Goal: Task Accomplishment & Management: Manage account settings

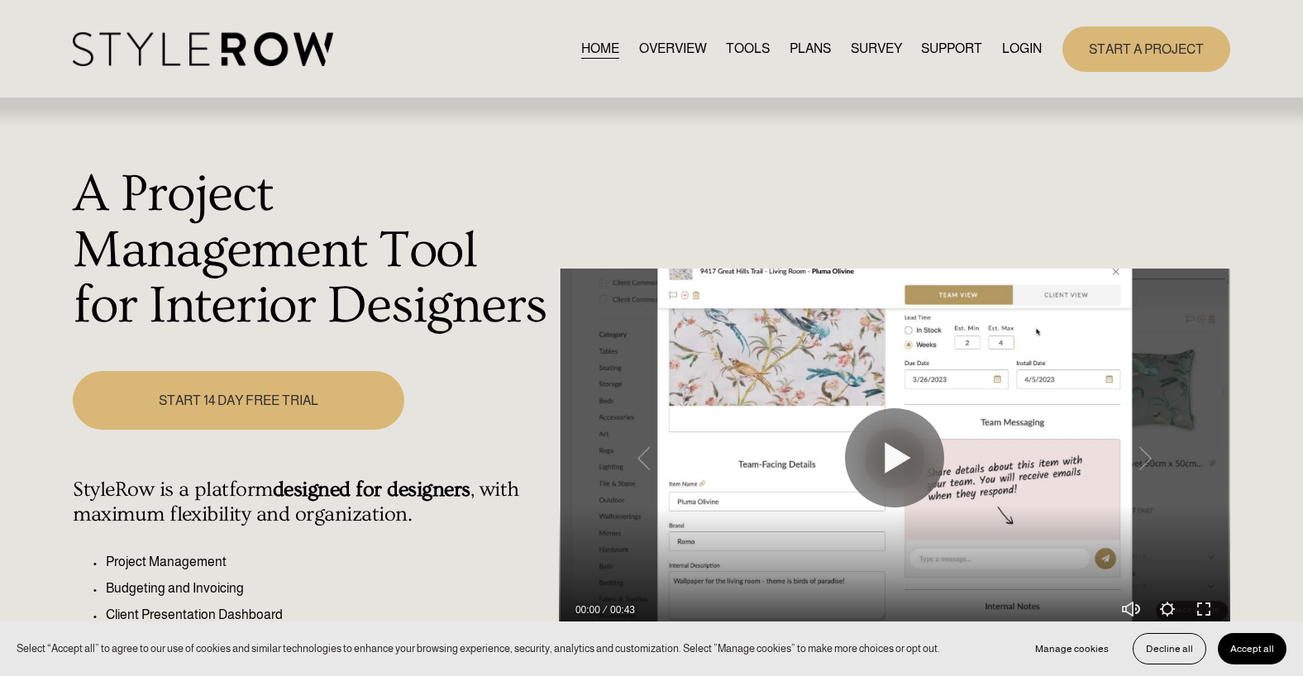
click at [1014, 55] on link "LOGIN" at bounding box center [1022, 49] width 40 height 22
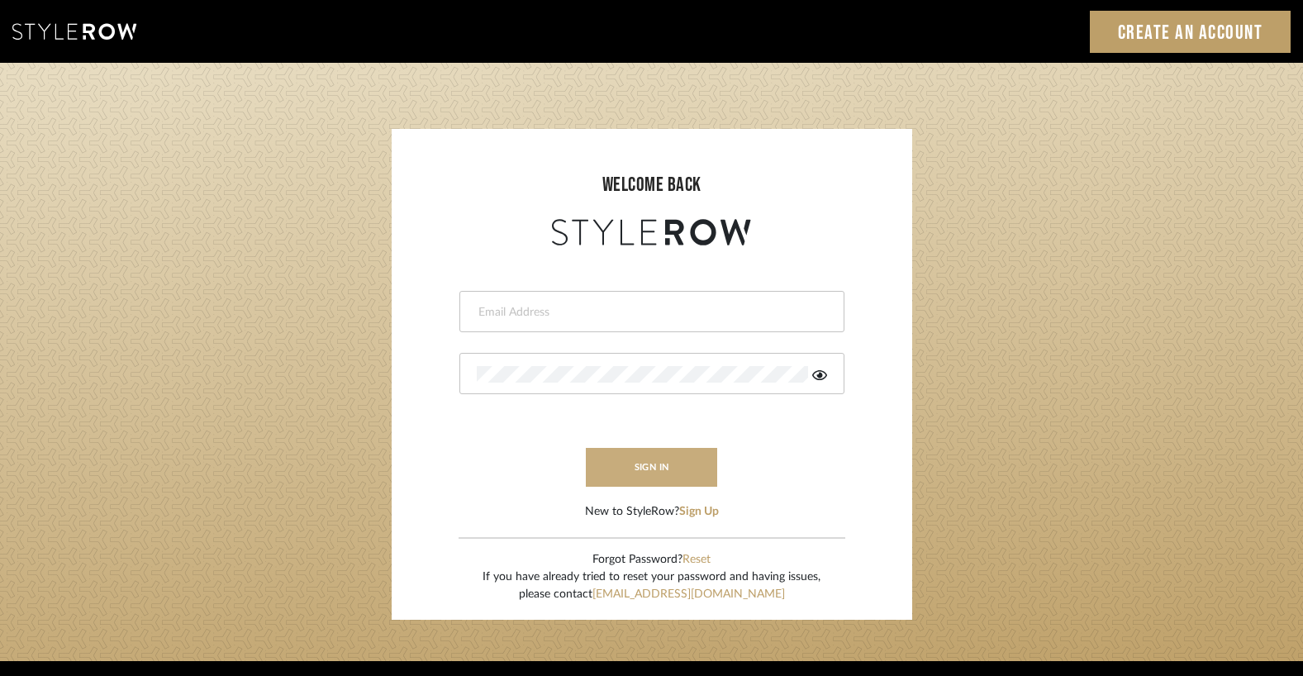
type input "heather@landandskydesigns.com"
click at [660, 456] on button "sign in" at bounding box center [652, 467] width 132 height 39
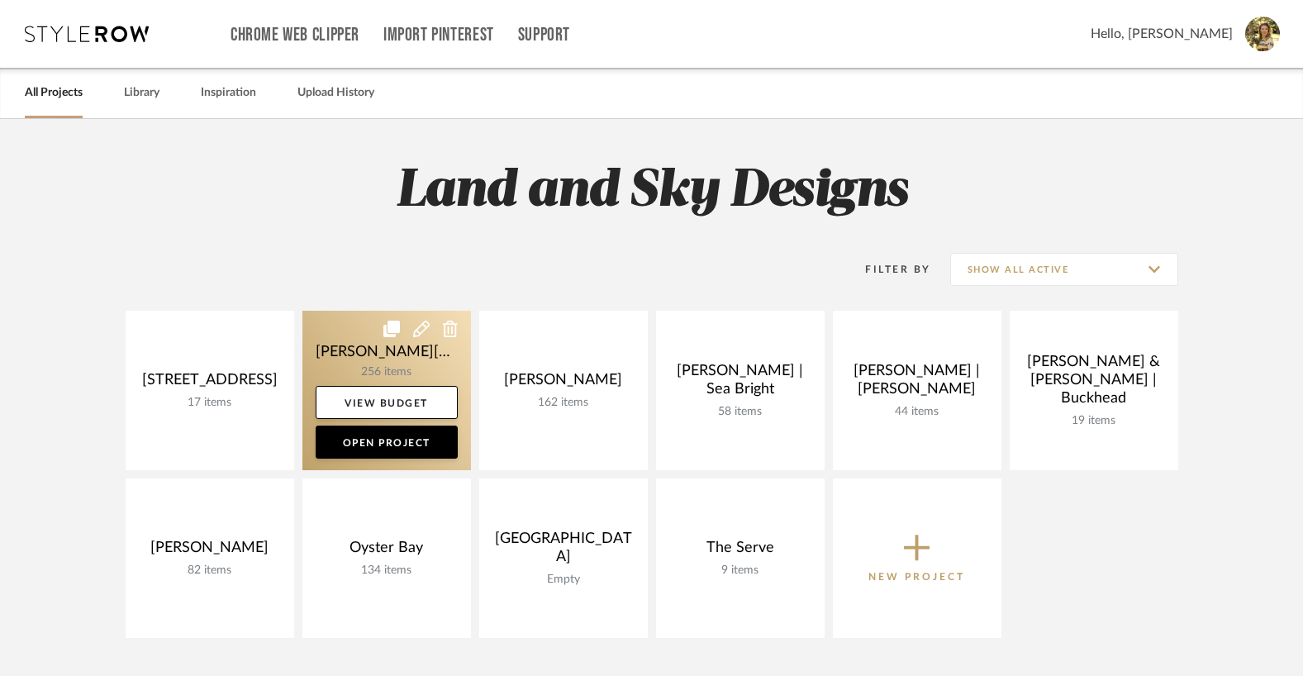
click at [416, 351] on link at bounding box center [386, 391] width 169 height 160
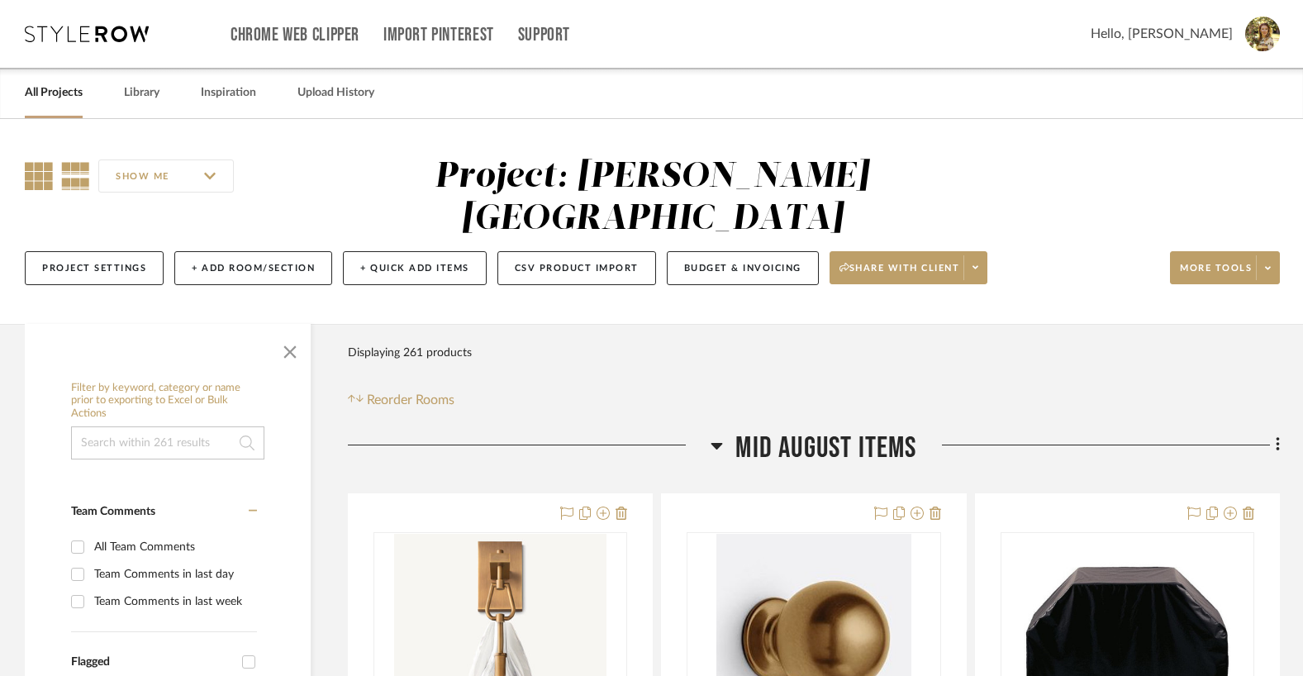
click at [27, 178] on icon at bounding box center [39, 176] width 28 height 28
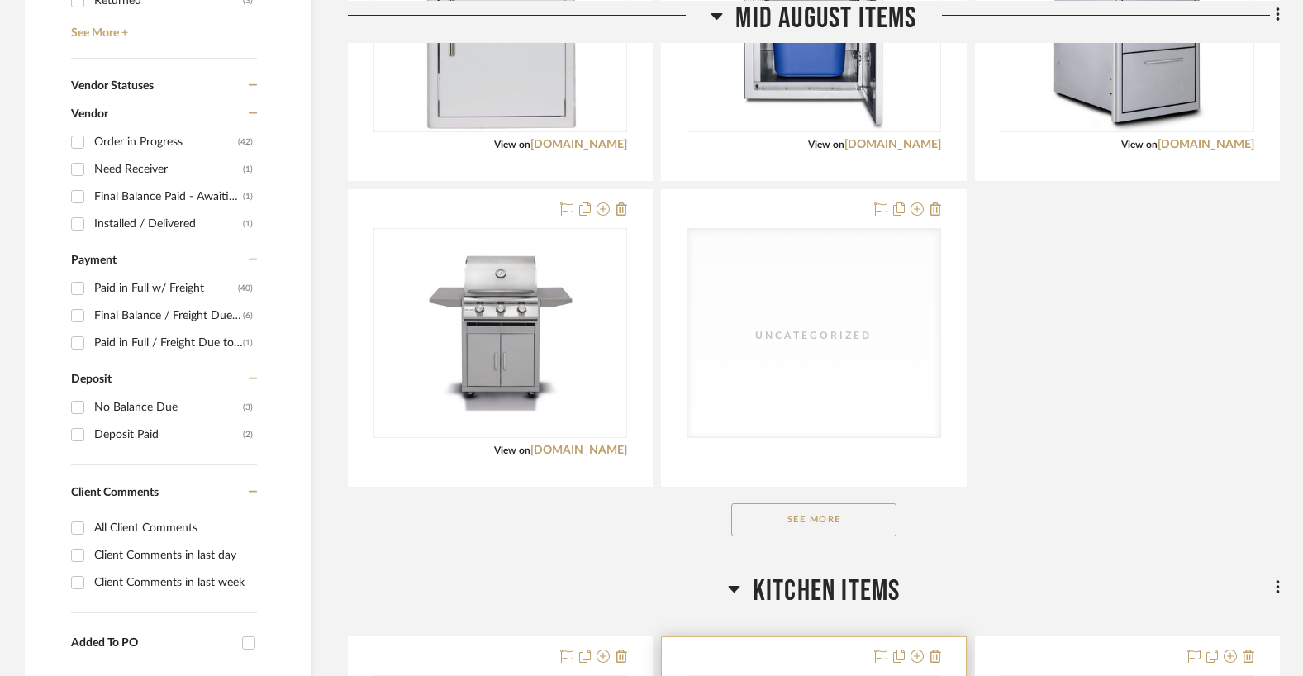
scroll to position [1139, 0]
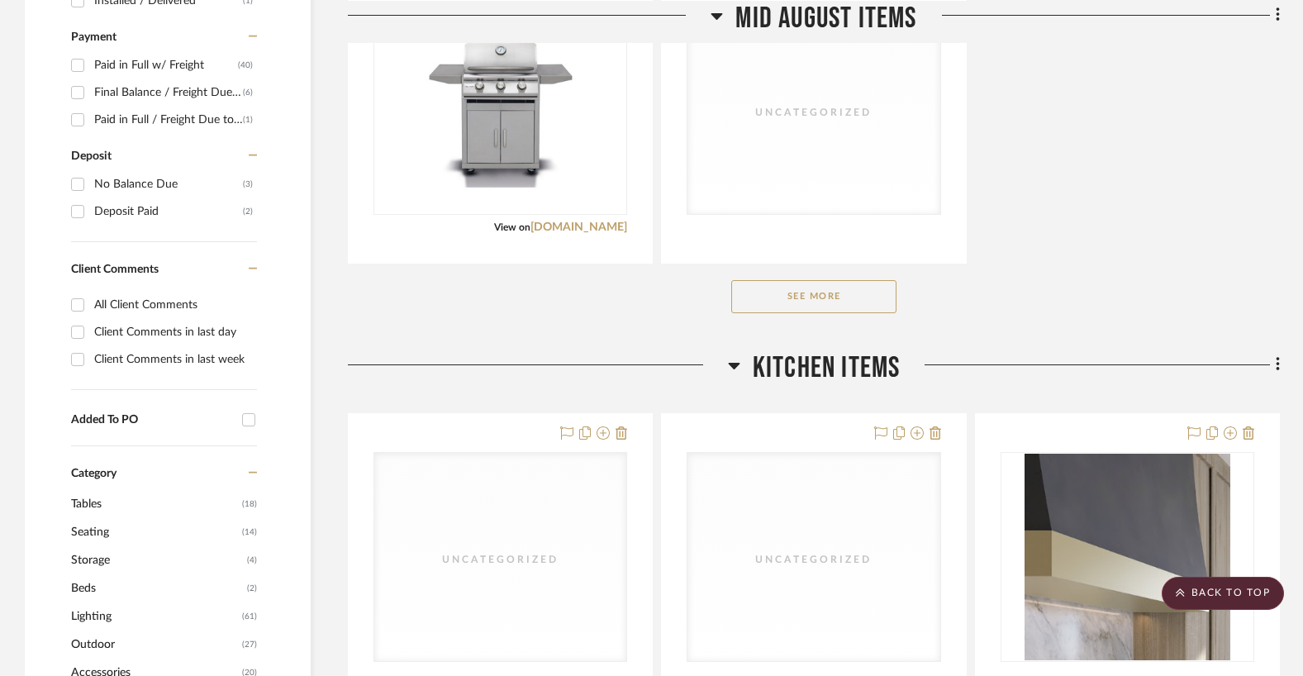
click at [804, 280] on button "See More" at bounding box center [813, 296] width 165 height 33
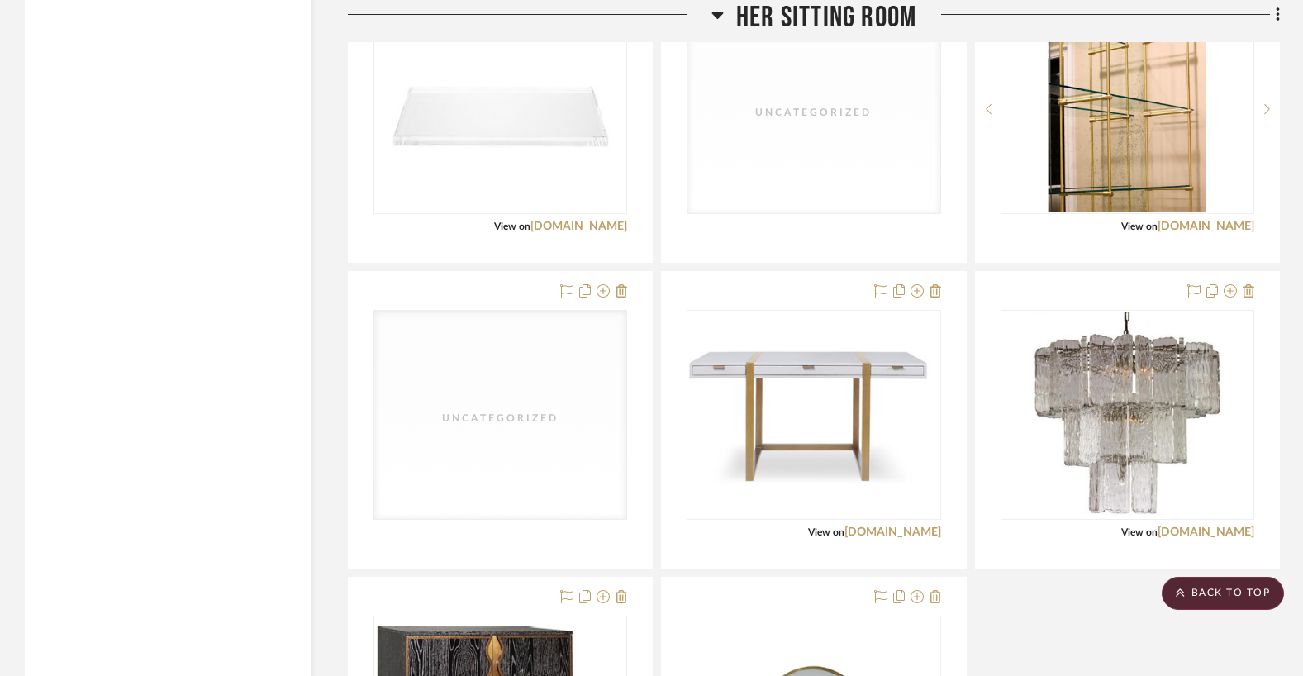
scroll to position [4676, 0]
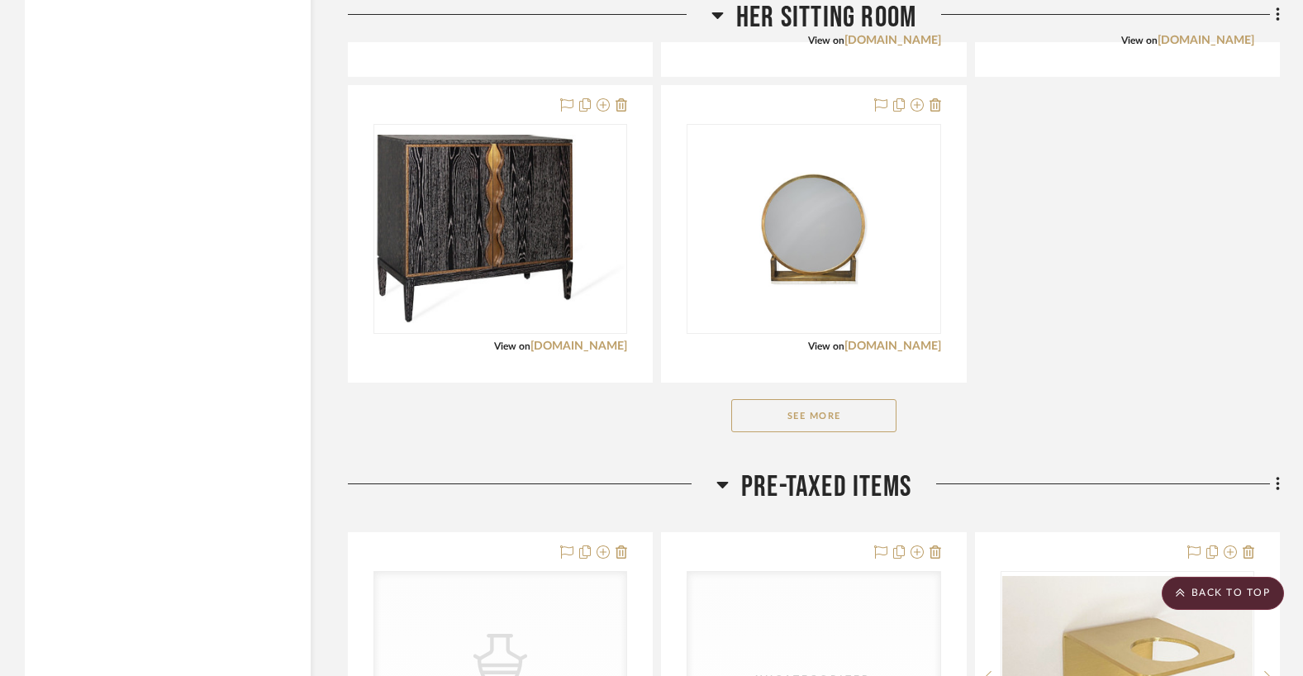
click at [798, 399] on button "See More" at bounding box center [813, 415] width 165 height 33
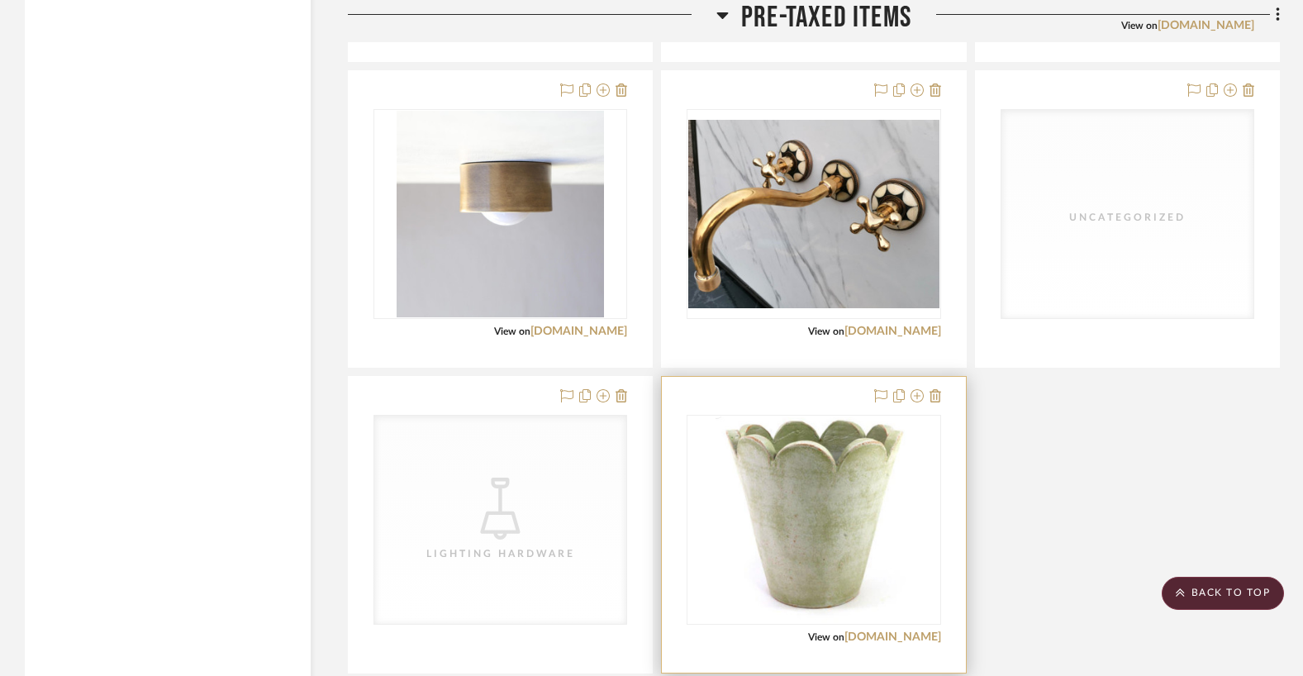
scroll to position [6082, 0]
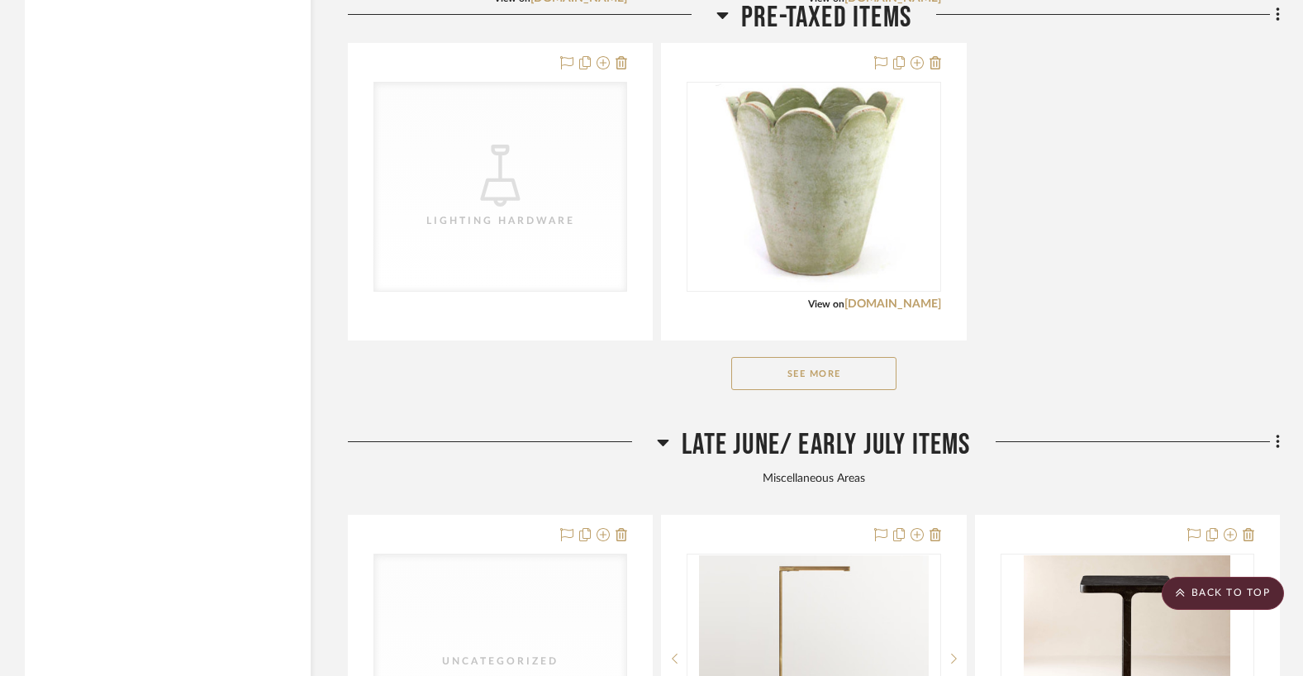
click at [798, 357] on button "See More" at bounding box center [813, 373] width 165 height 33
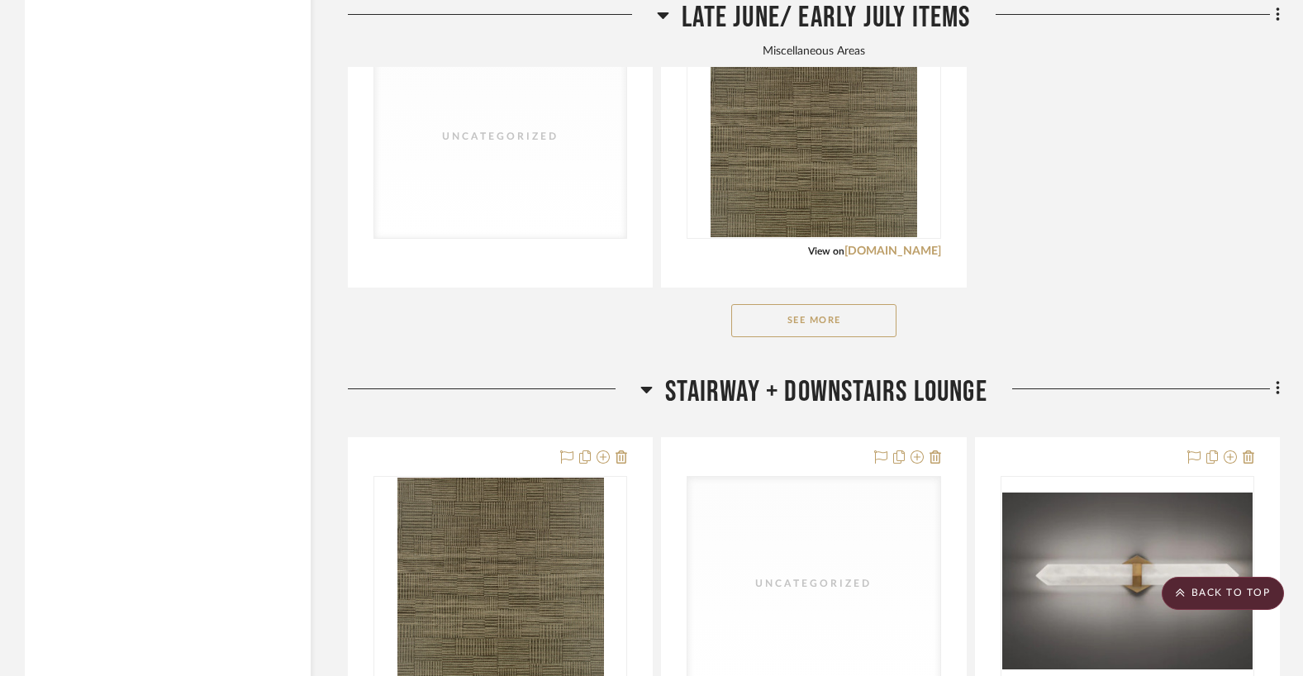
scroll to position [8135, 0]
click at [833, 305] on button "See More" at bounding box center [813, 321] width 165 height 33
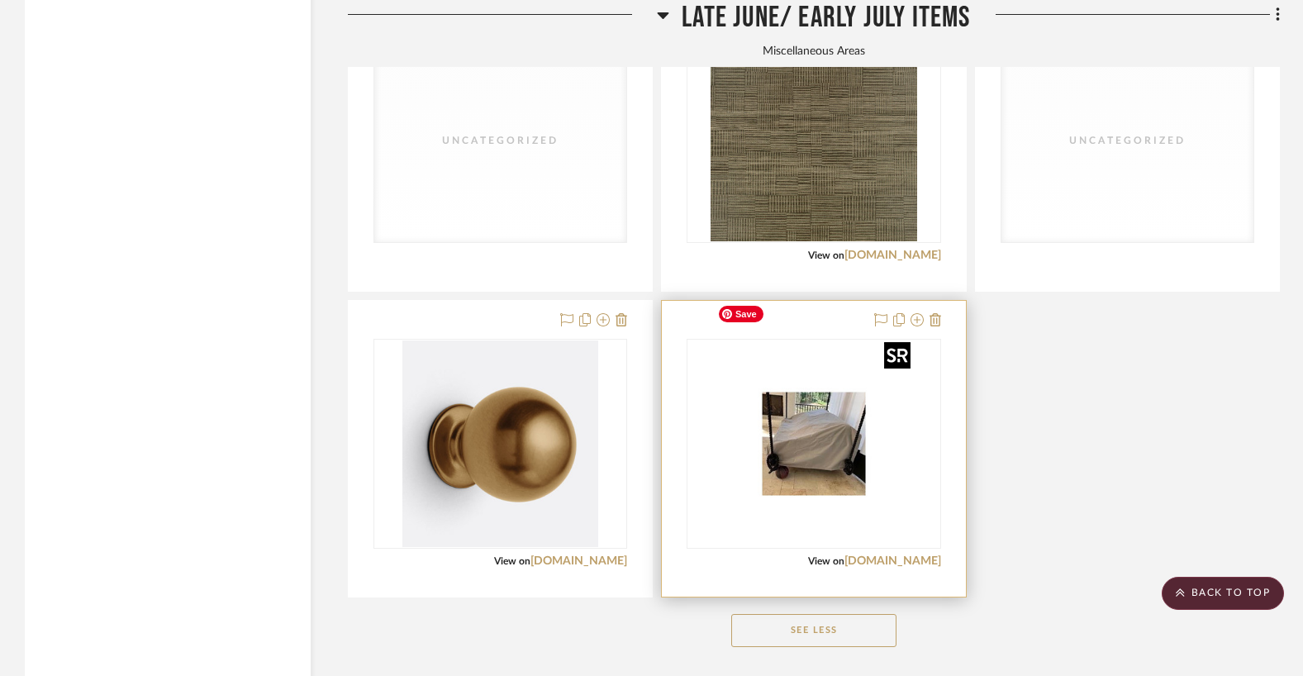
scroll to position [8698, 0]
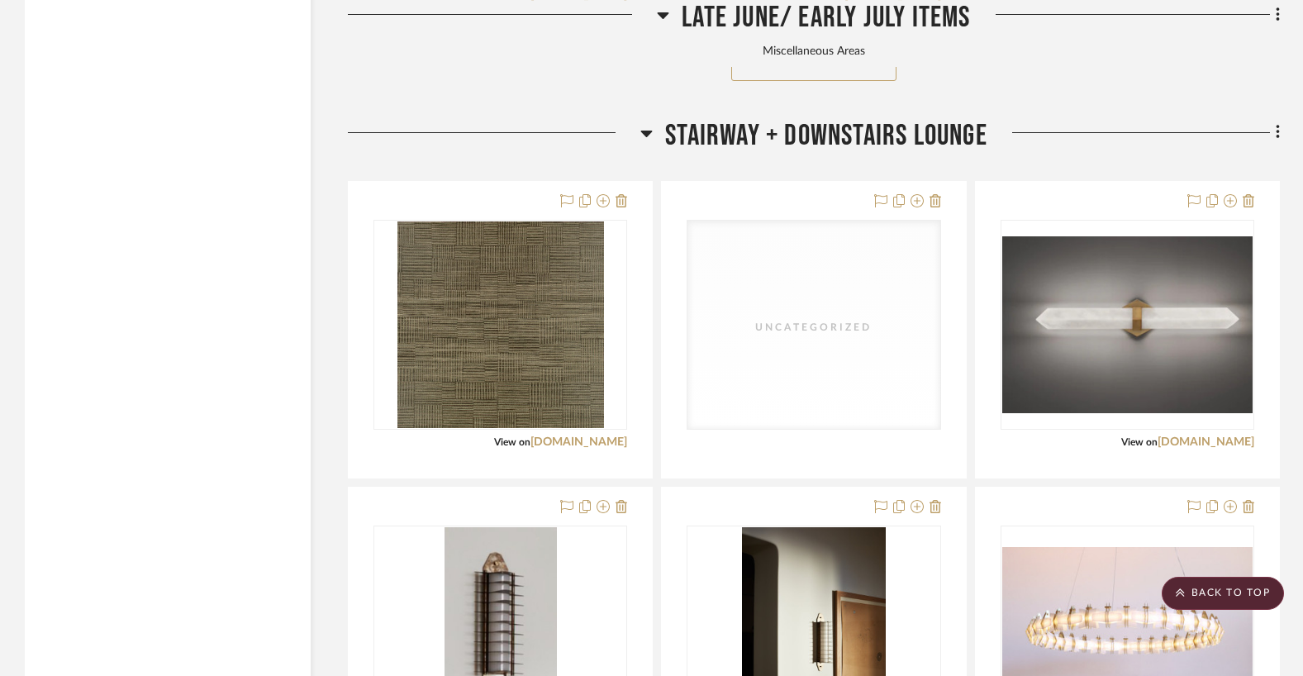
click at [831, 304] on div "Uncategorized" at bounding box center [814, 325] width 252 height 208
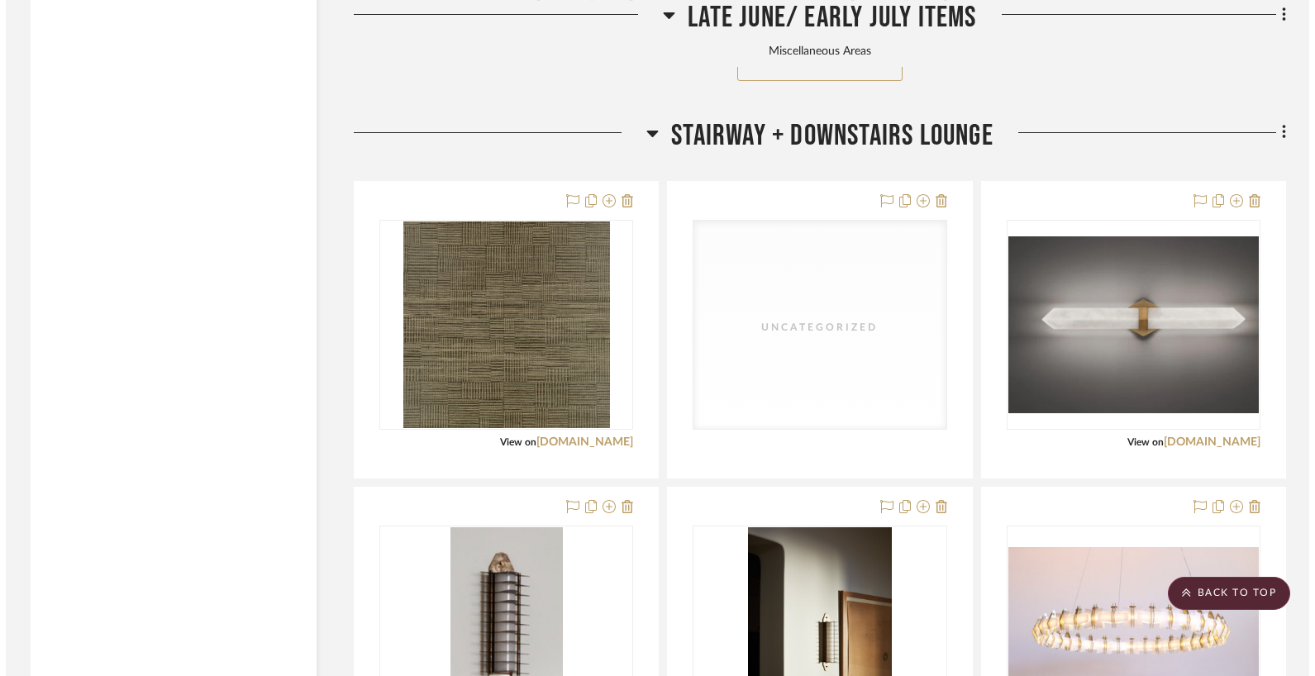
scroll to position [0, 0]
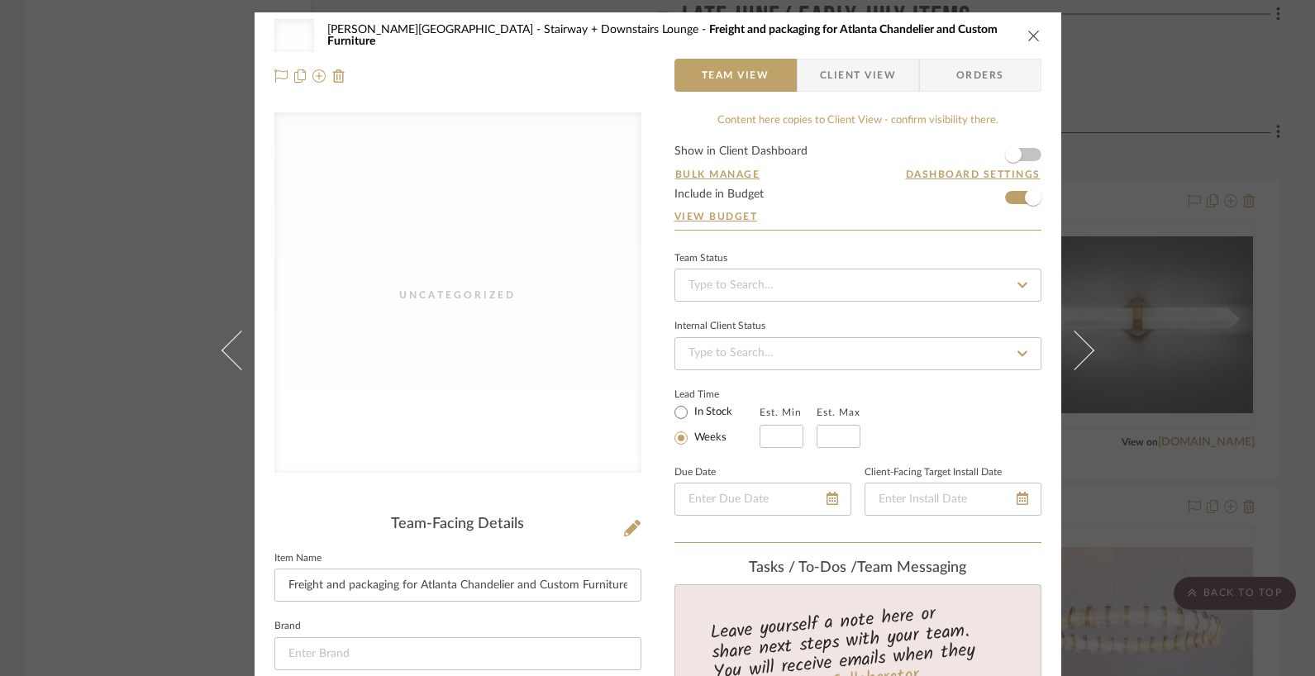
click at [1027, 34] on icon "close" at bounding box center [1033, 35] width 13 height 13
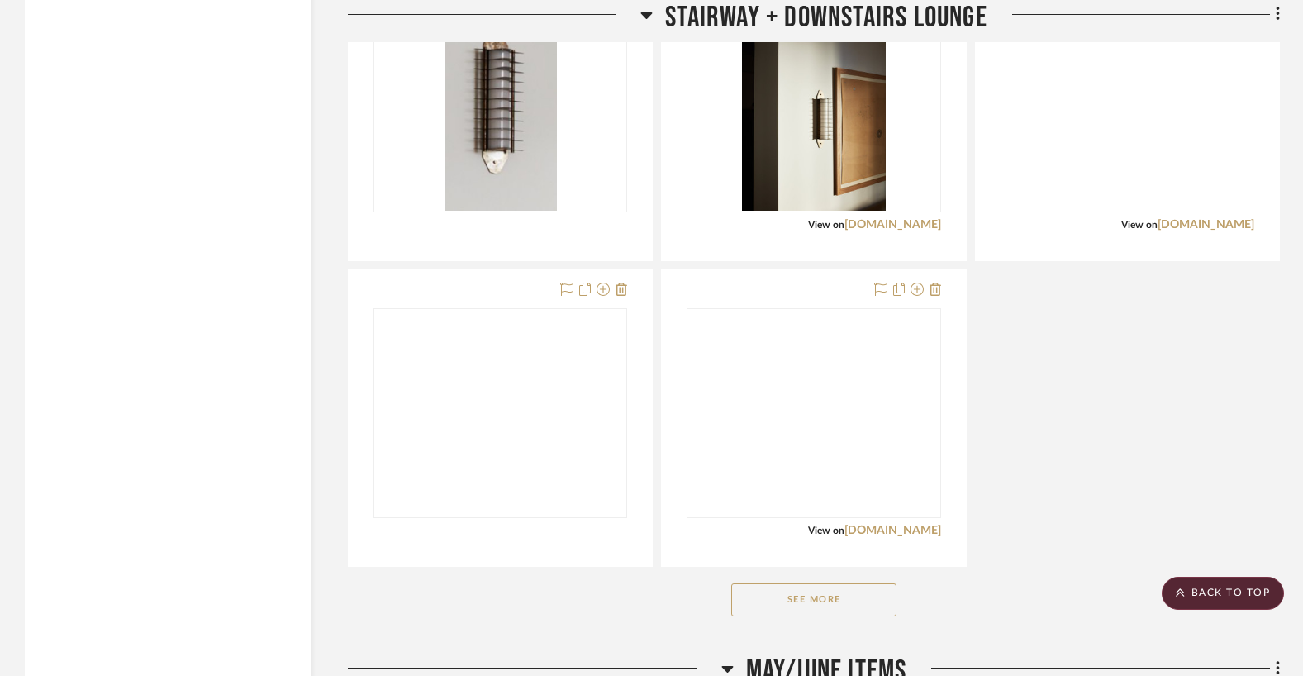
scroll to position [9494, 0]
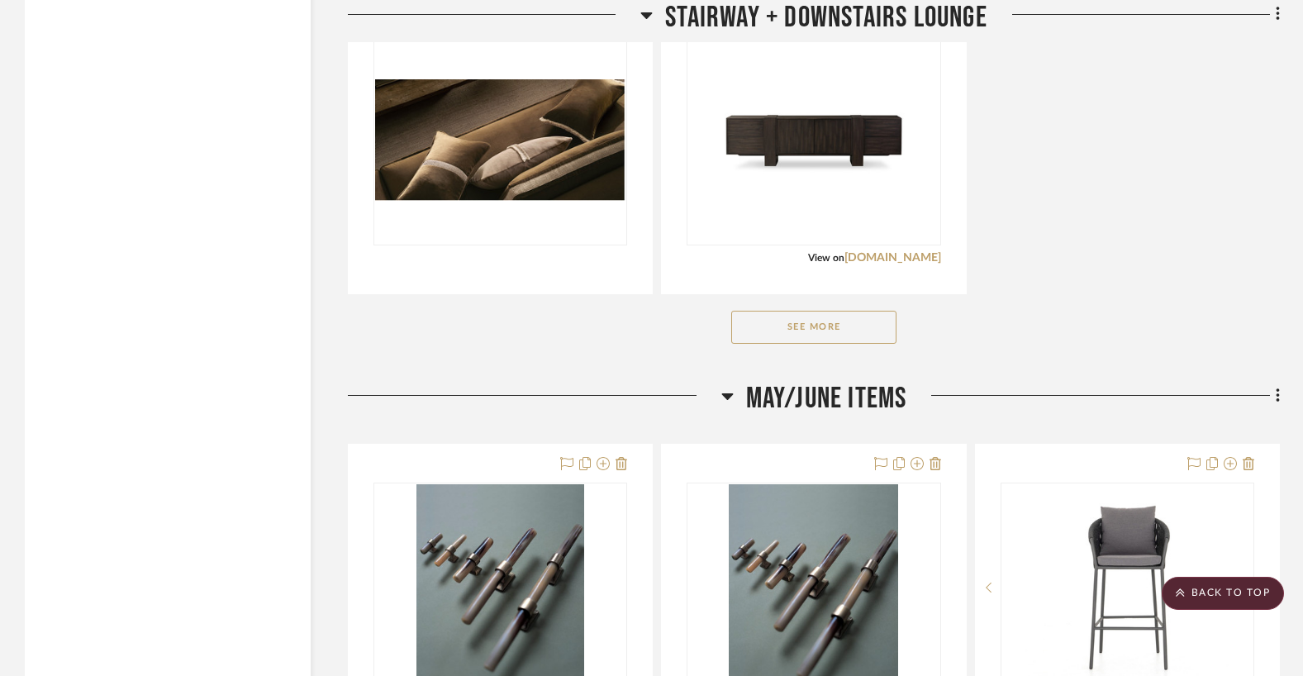
click at [797, 311] on button "See More" at bounding box center [813, 327] width 165 height 33
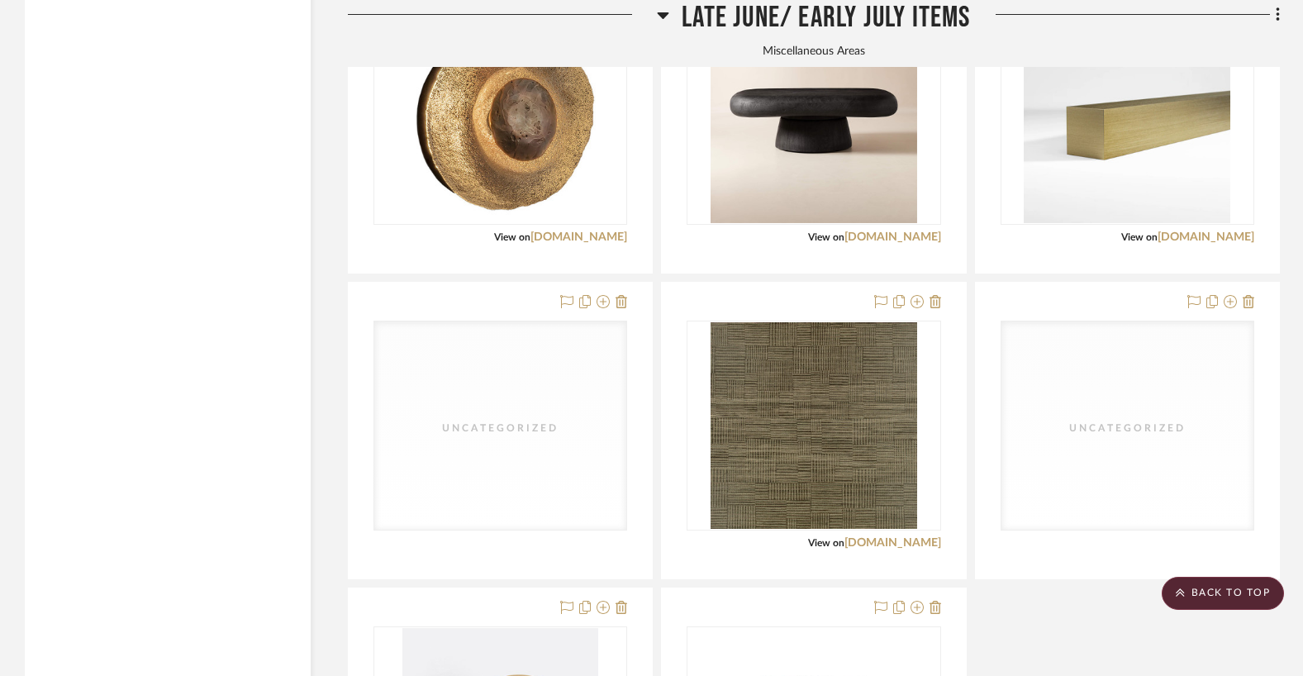
scroll to position [7848, 0]
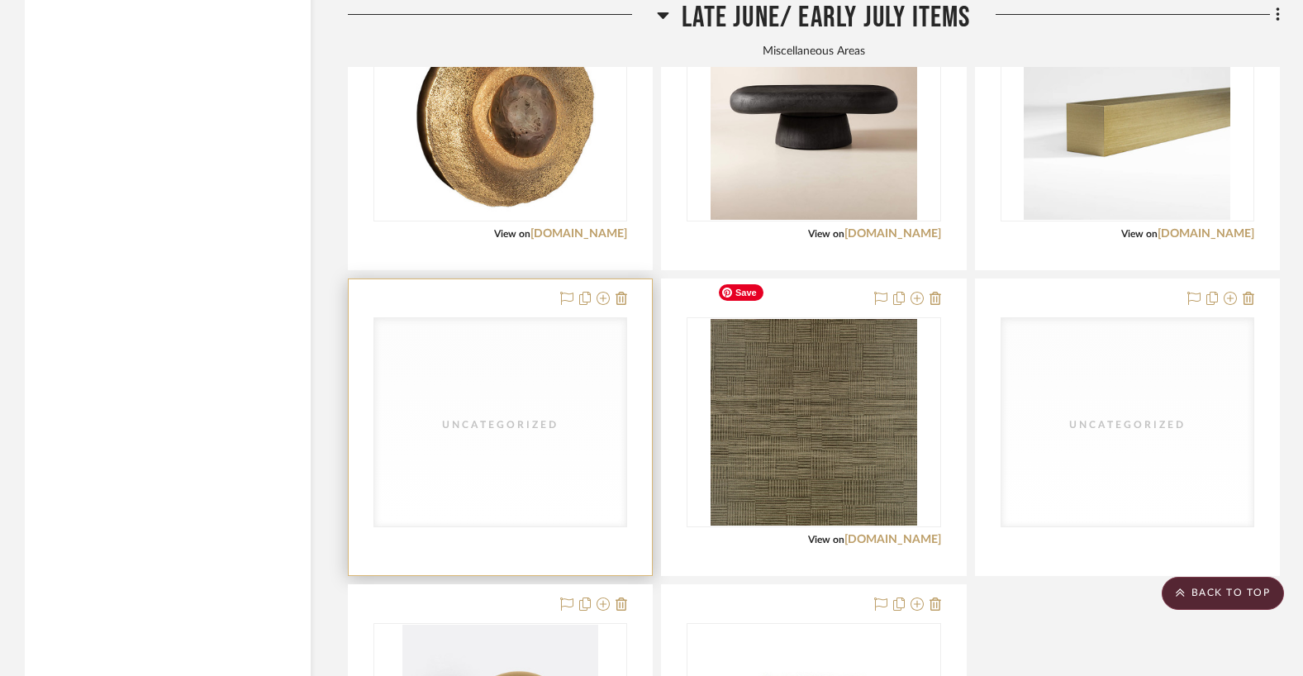
click at [0, 0] on div "Uncategorized" at bounding box center [0, 0] width 0 height 0
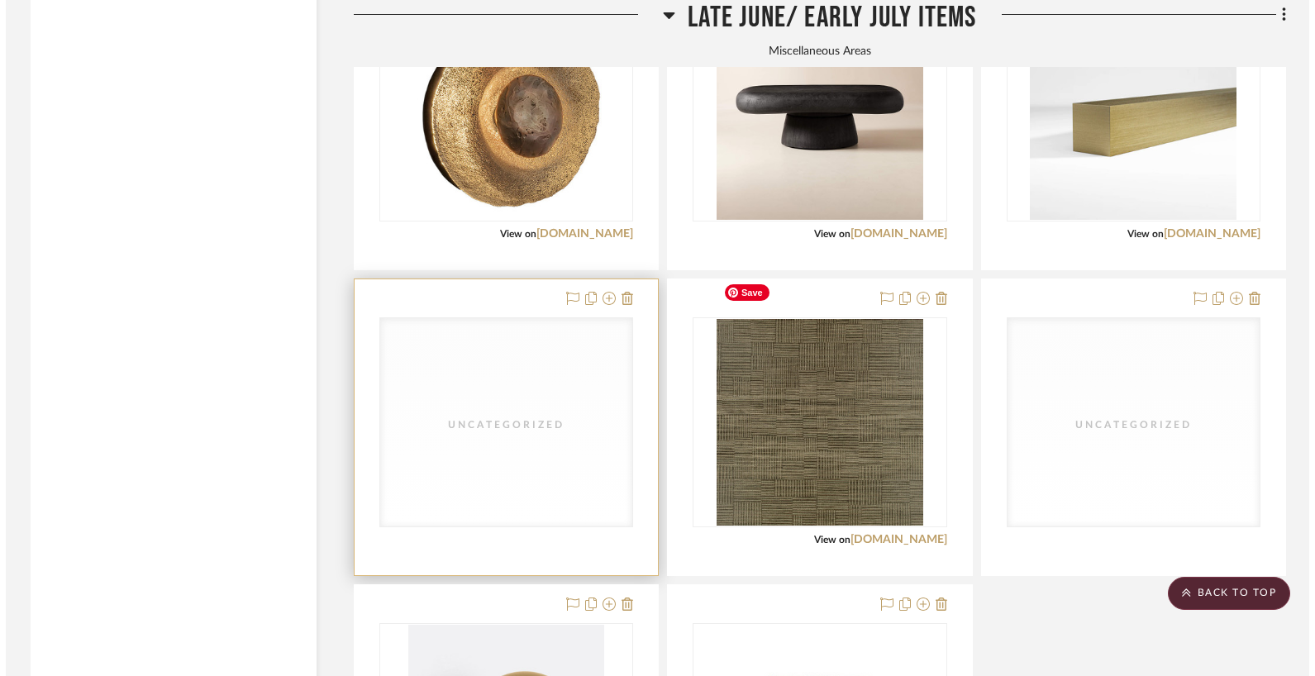
scroll to position [0, 0]
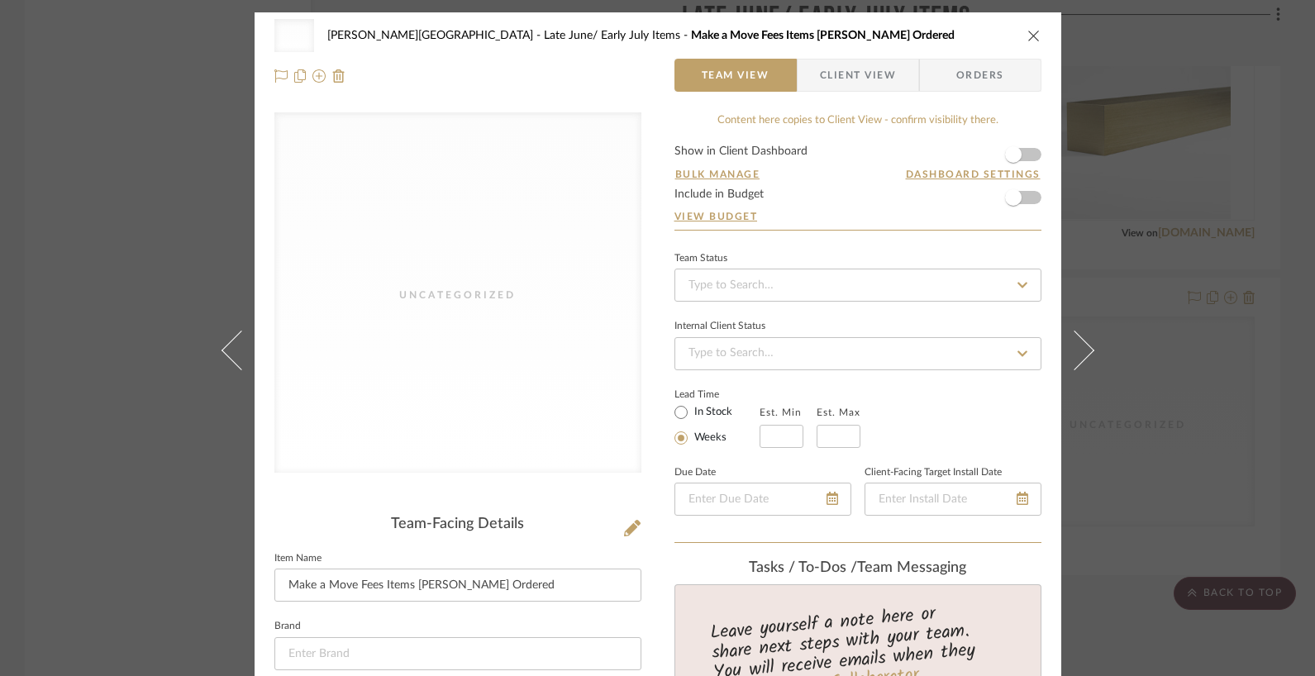
click at [1156, 371] on div "Uncategorized Campbell - Waxhaw Late June/ Early July Items Make a Move Fees It…" at bounding box center [657, 338] width 1315 height 676
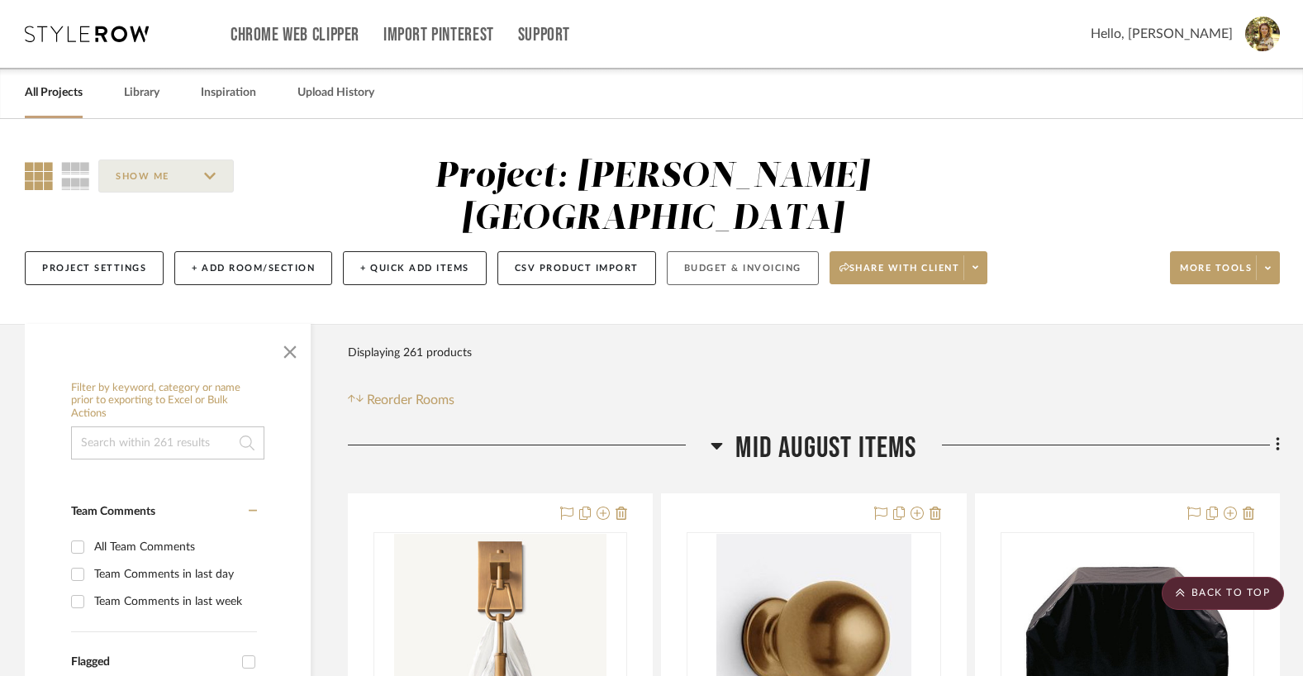
click at [738, 251] on button "Budget & Invoicing" at bounding box center [743, 268] width 152 height 34
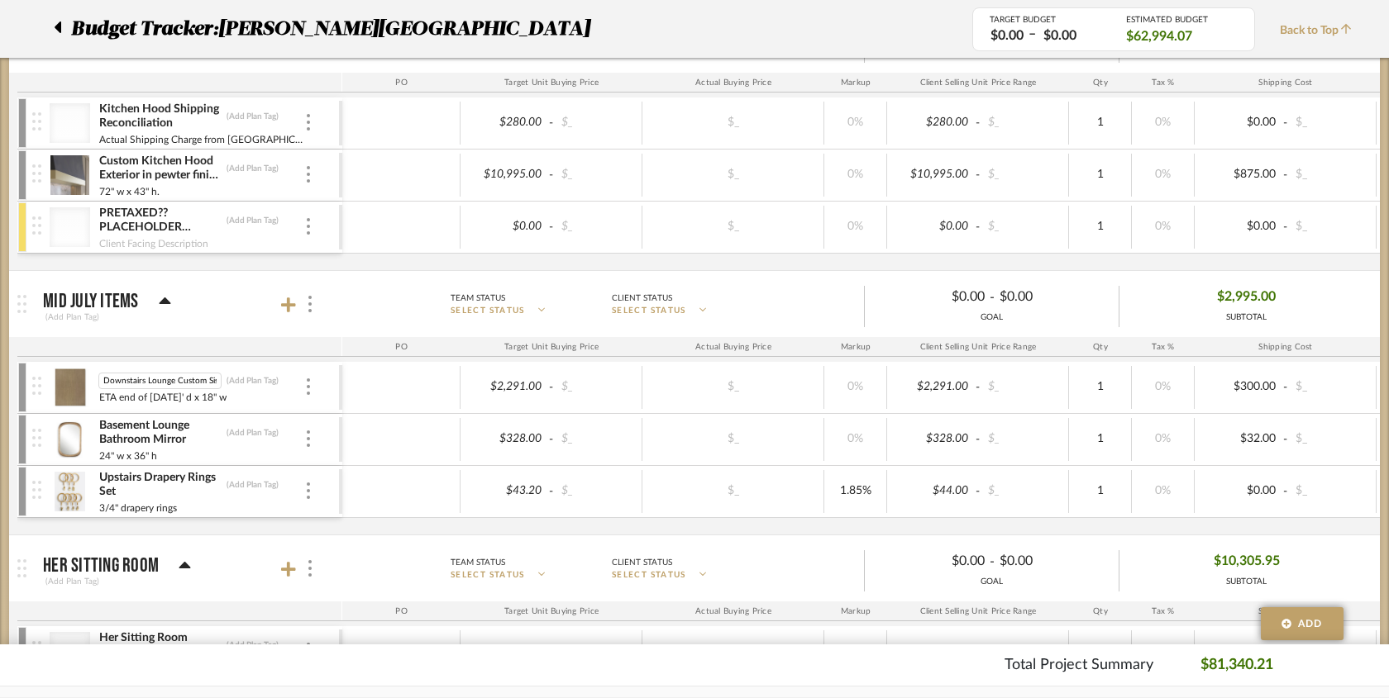
scroll to position [0, 21]
click at [57, 388] on img at bounding box center [70, 388] width 40 height 40
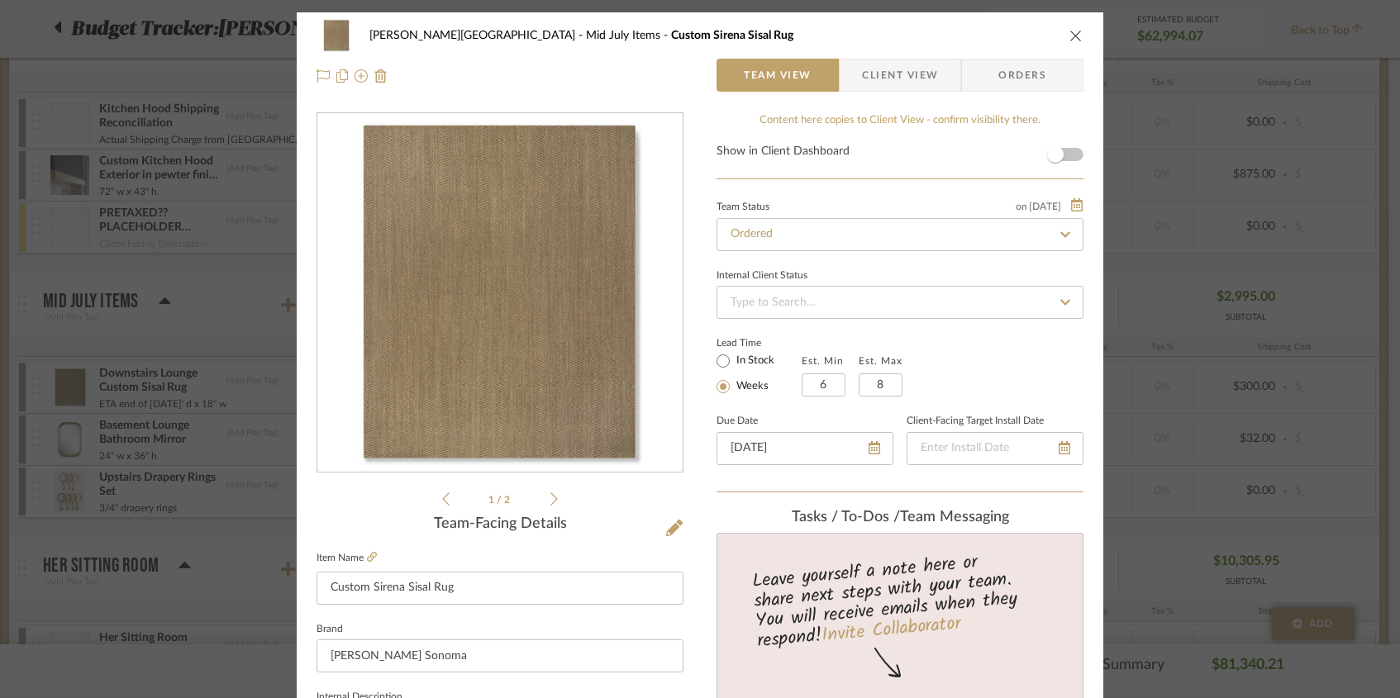
scroll to position [314, 0]
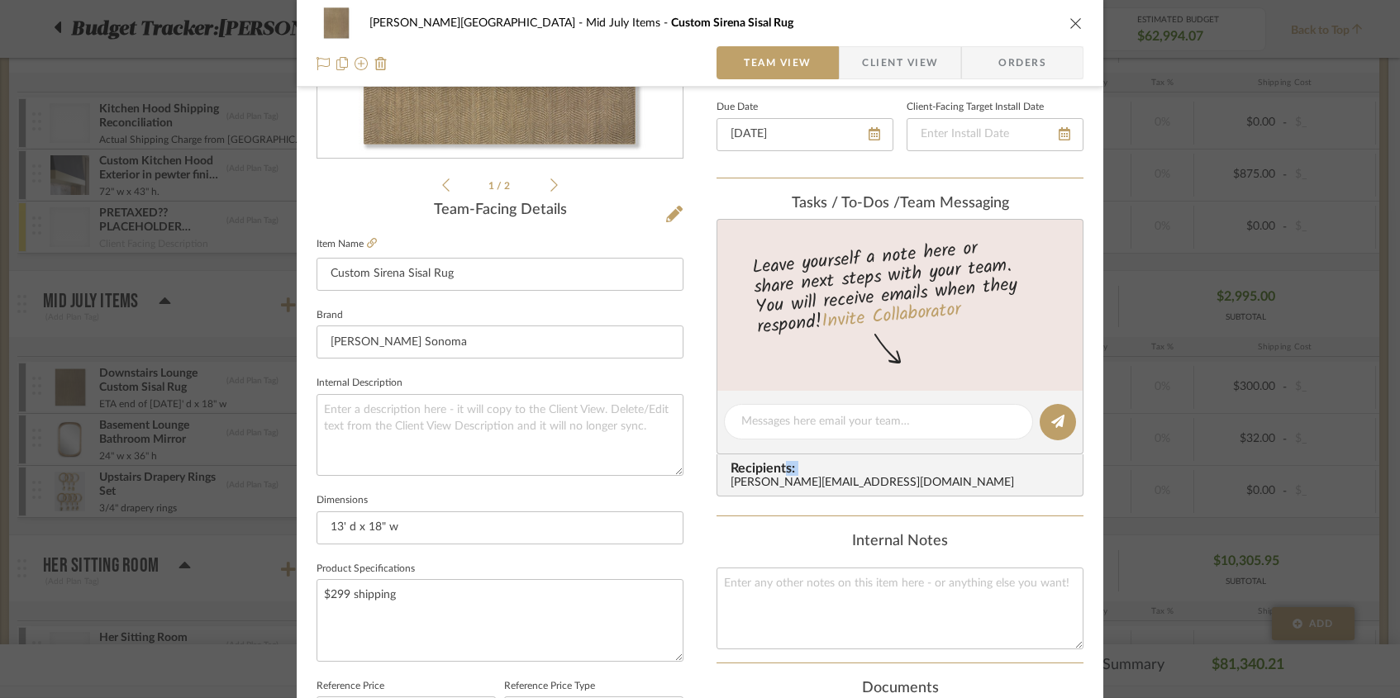
drag, startPoint x: 781, startPoint y: 475, endPoint x: 714, endPoint y: 476, distance: 67.0
click at [717, 476] on div "Recipients: emily@landandskydesigns.com" at bounding box center [900, 476] width 367 height 42
click at [672, 476] on sr-form-field "Internal Description" at bounding box center [500, 430] width 367 height 117
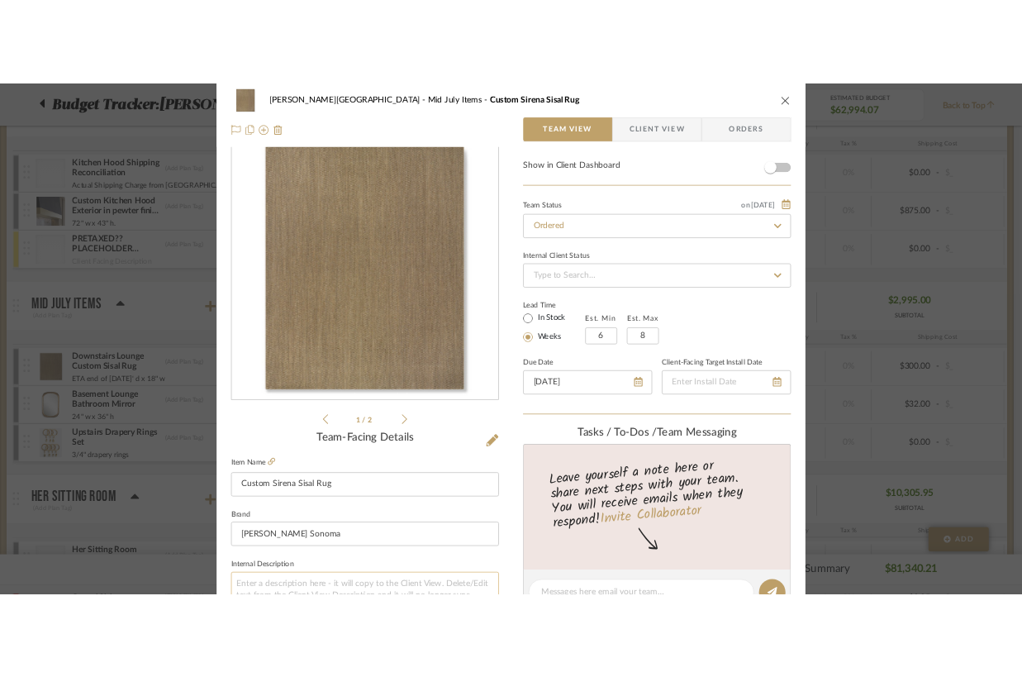
scroll to position [0, 0]
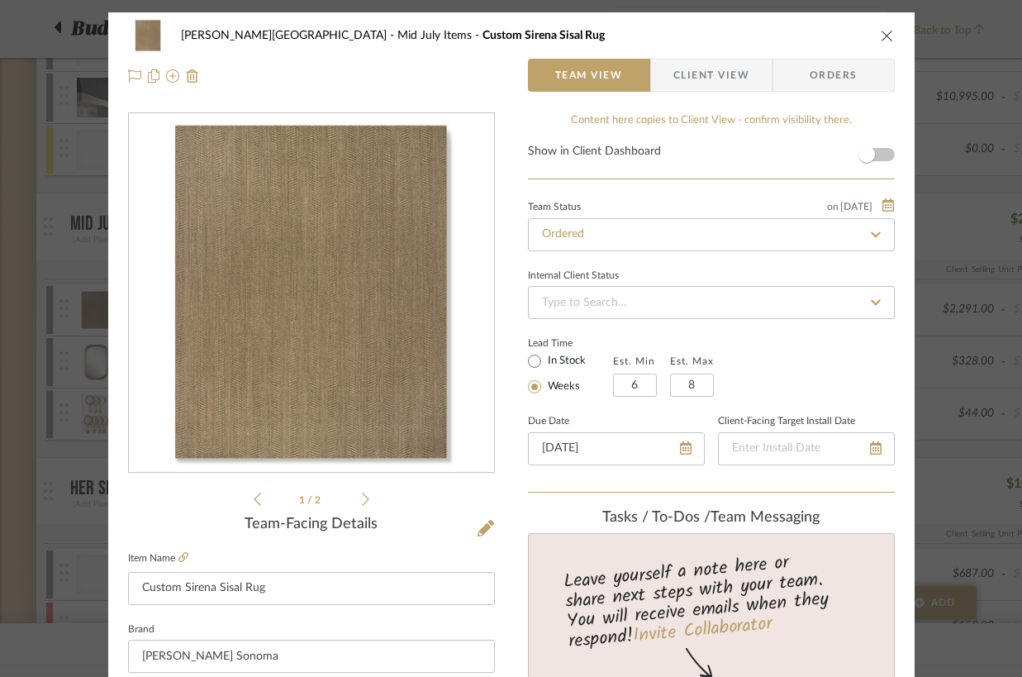
click at [881, 36] on icon "close" at bounding box center [887, 35] width 13 height 13
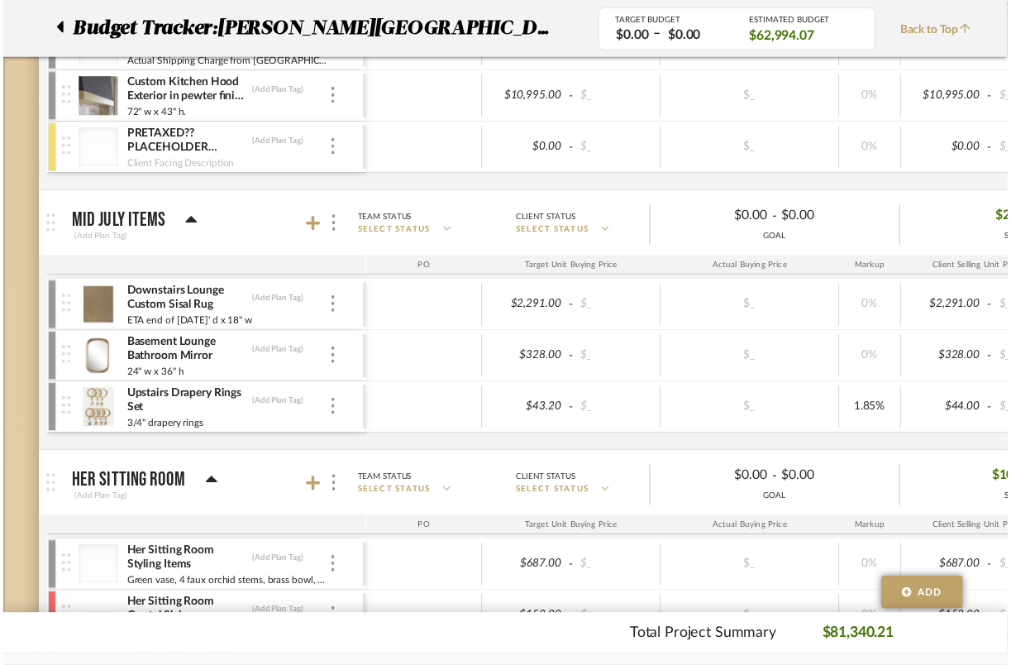
scroll to position [1416, 0]
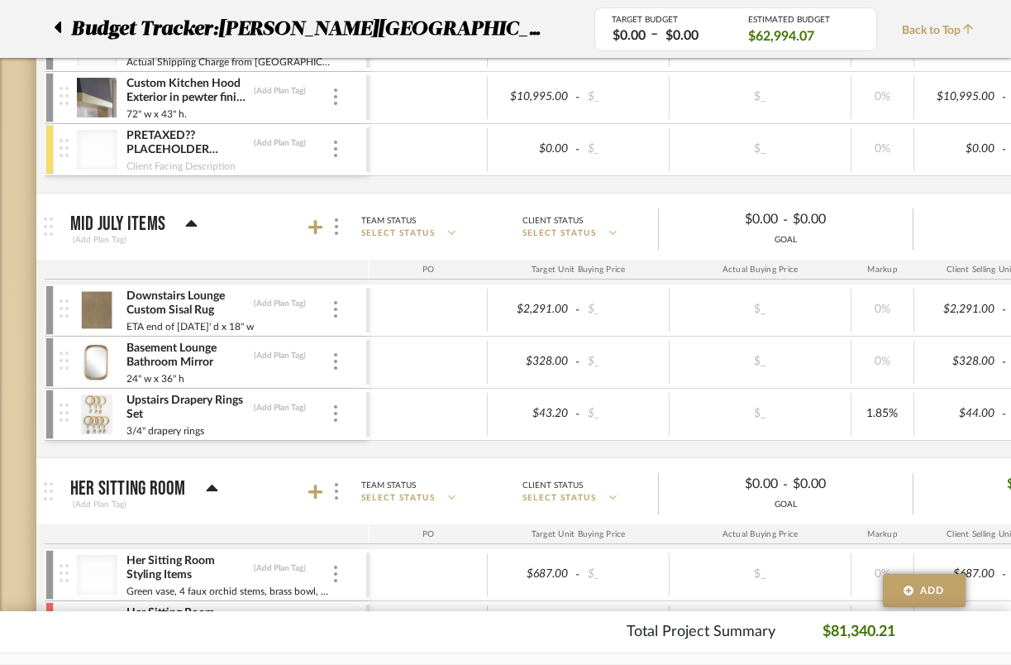
click at [54, 26] on icon at bounding box center [57, 27] width 7 height 20
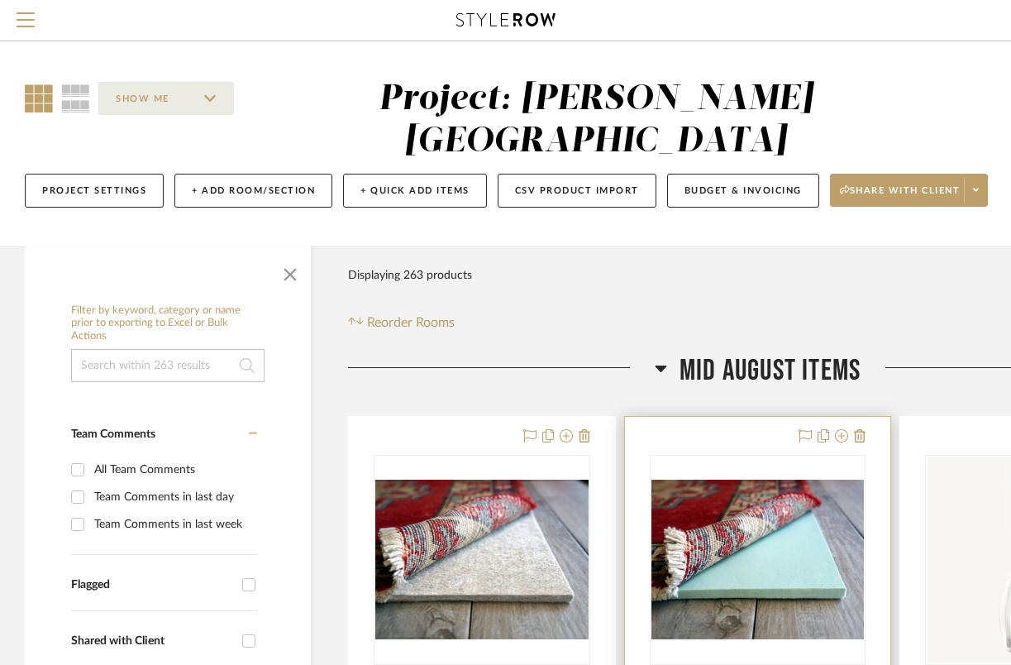
click at [866, 417] on div at bounding box center [758, 565] width 266 height 296
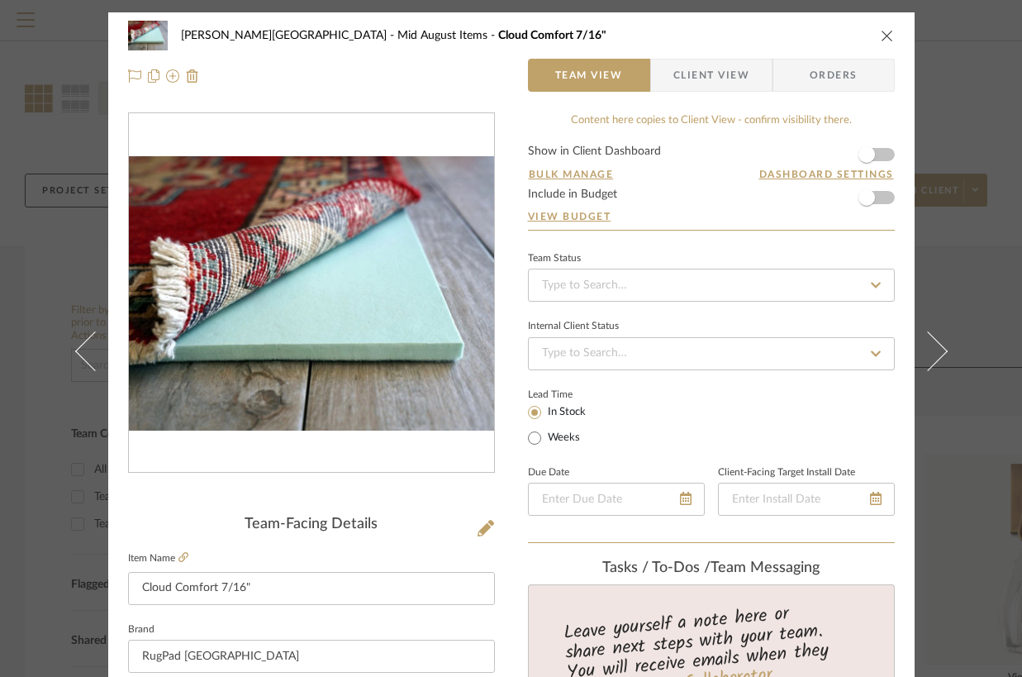
click at [883, 44] on div "Campbell - Waxhaw Mid August Items Cloud Comfort 7/16"" at bounding box center [511, 35] width 767 height 33
click at [881, 35] on icon "close" at bounding box center [887, 35] width 13 height 13
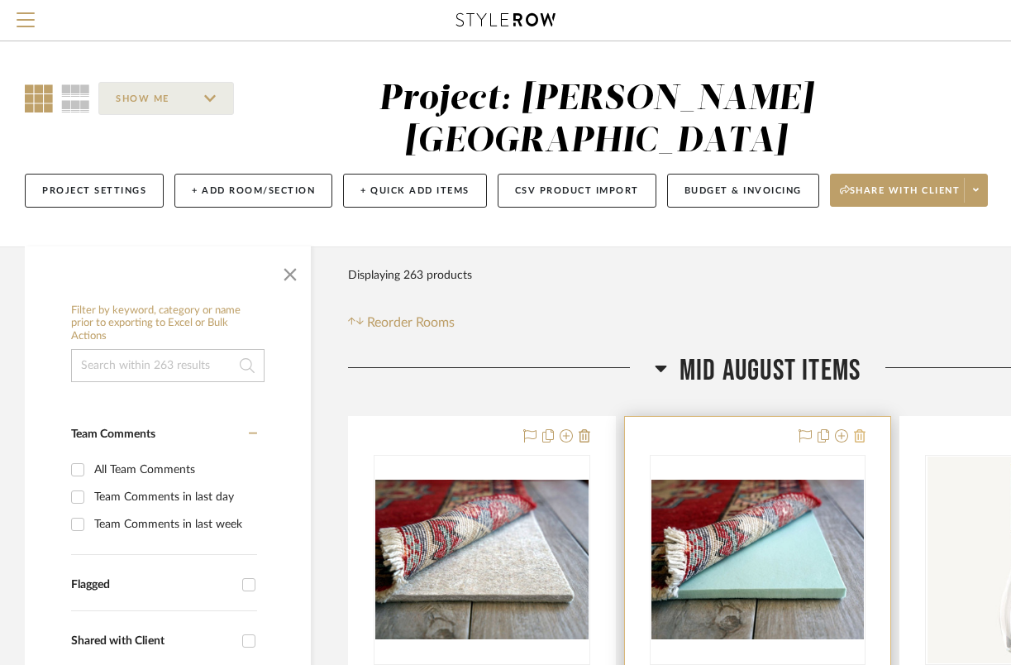
click at [859, 429] on icon at bounding box center [860, 435] width 12 height 13
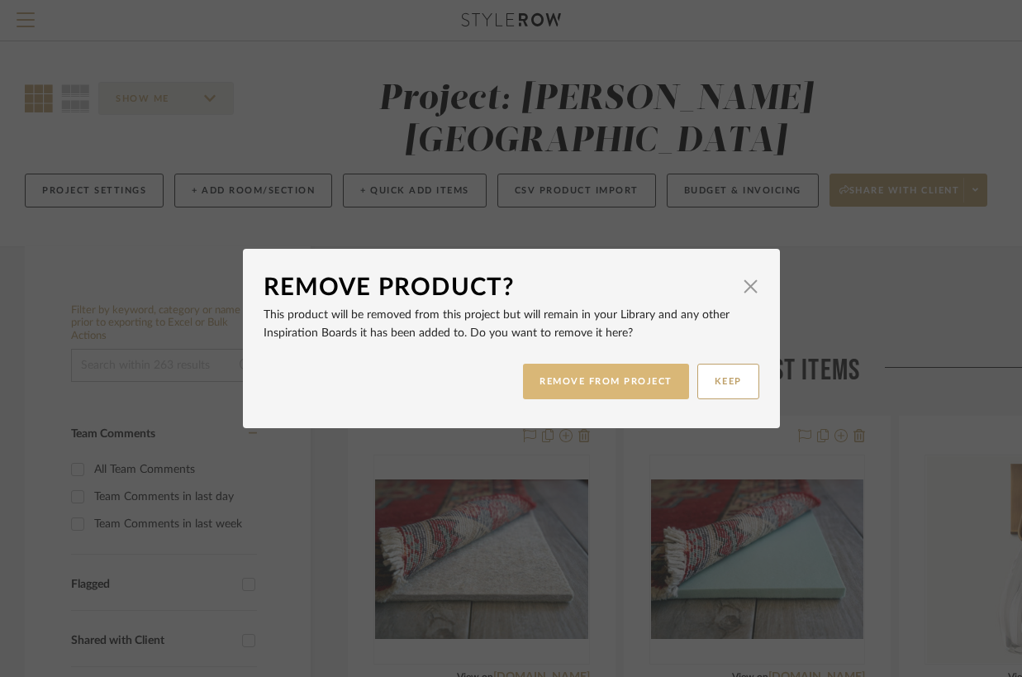
click at [634, 383] on button "REMOVE FROM PROJECT" at bounding box center [606, 382] width 166 height 36
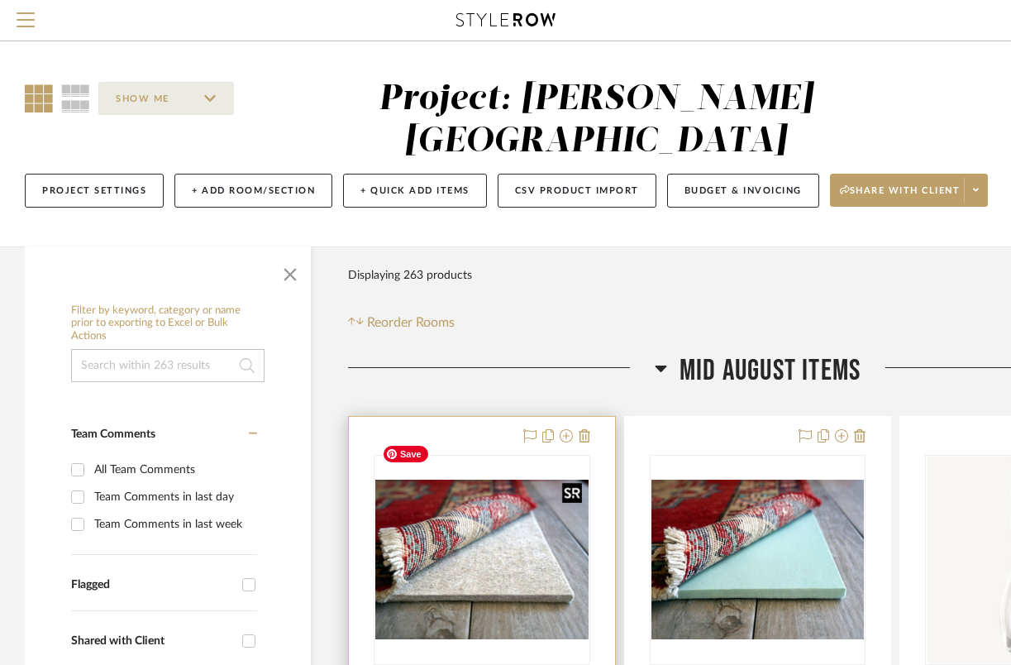
click at [517, 479] on img "0" at bounding box center [481, 559] width 213 height 160
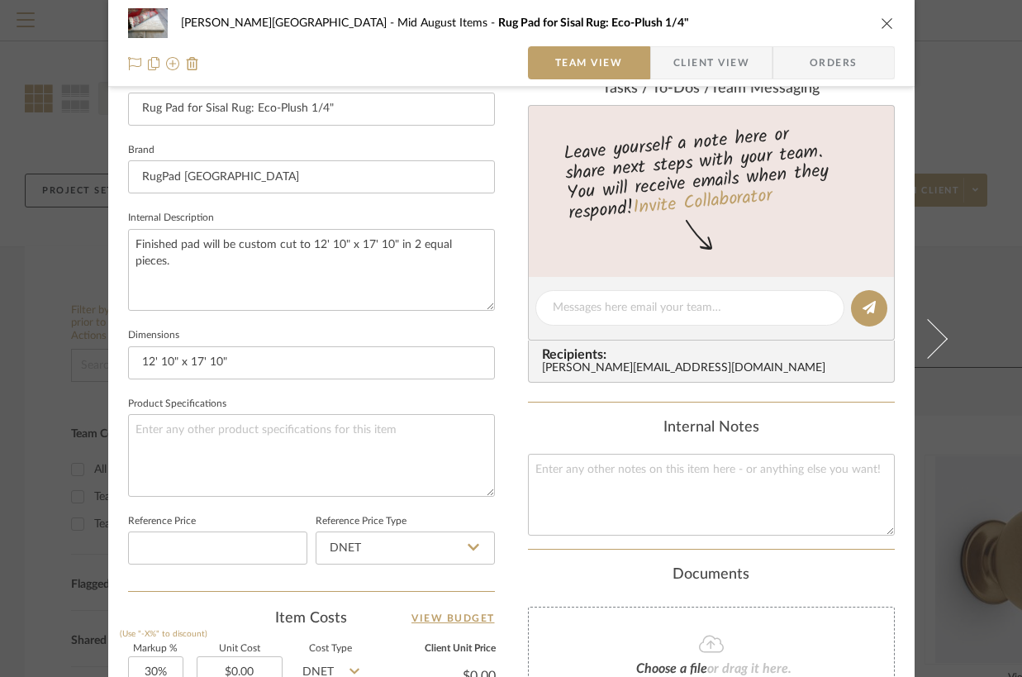
scroll to position [616, 0]
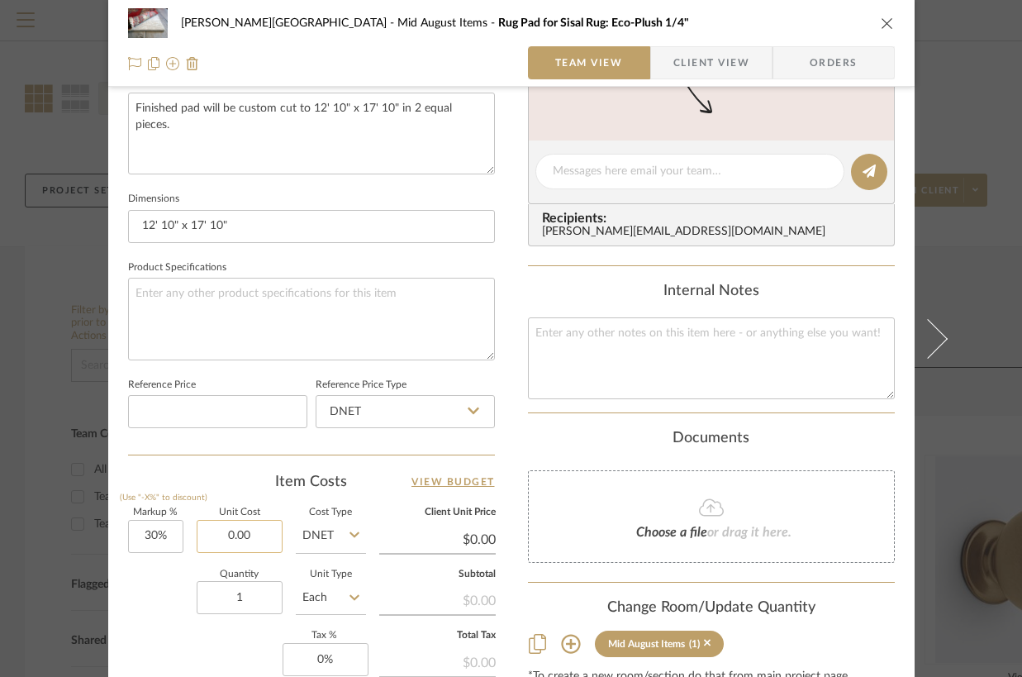
click at [209, 536] on input "0.00" at bounding box center [240, 536] width 86 height 33
click at [208, 534] on input "0.00" at bounding box center [240, 536] width 86 height 33
click at [209, 533] on input "0.00" at bounding box center [240, 536] width 86 height 33
type input "406.95"
type input "30"
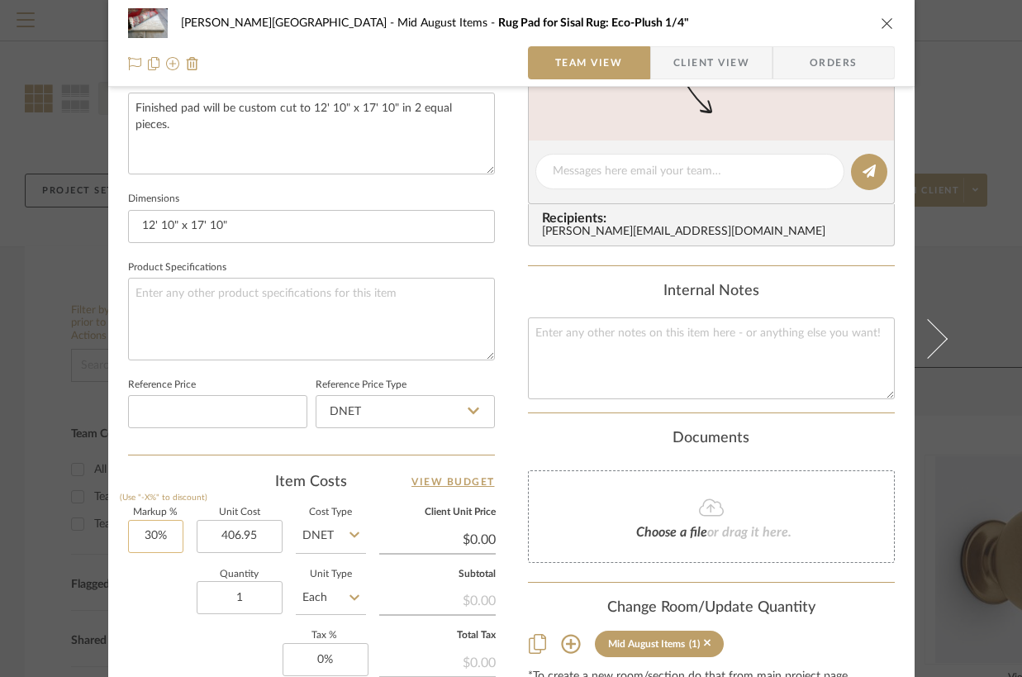
type input "$406.95"
click at [143, 526] on input "30" at bounding box center [155, 536] width 55 height 33
type input "$529.04"
type input "0%"
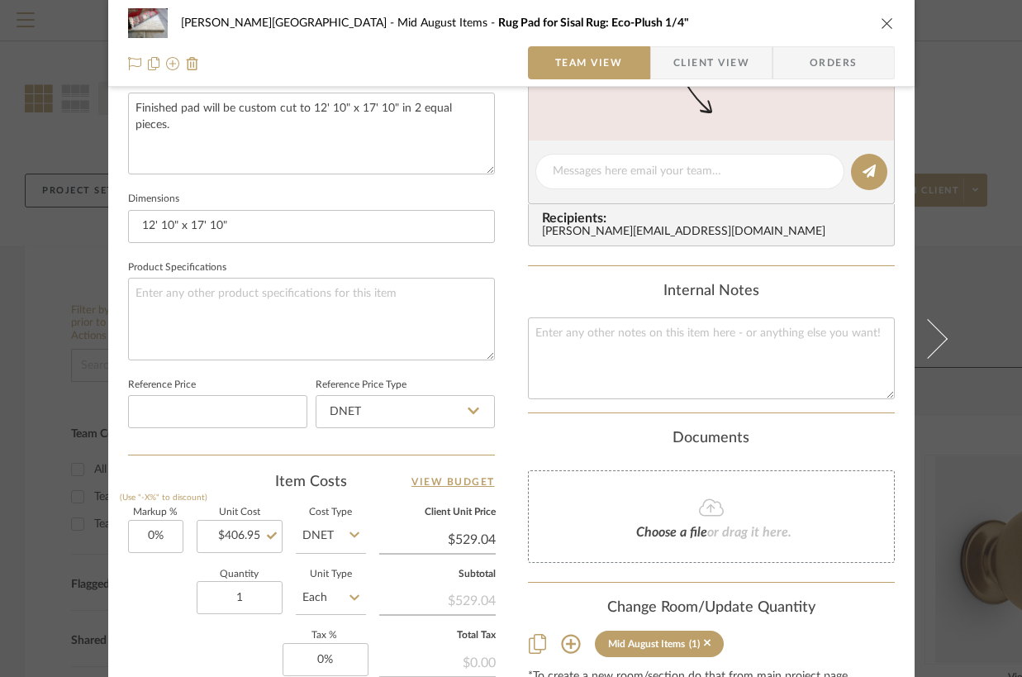
click at [154, 612] on div "Quantity 1 Unit Type Each" at bounding box center [247, 599] width 238 height 59
type input "$406.95"
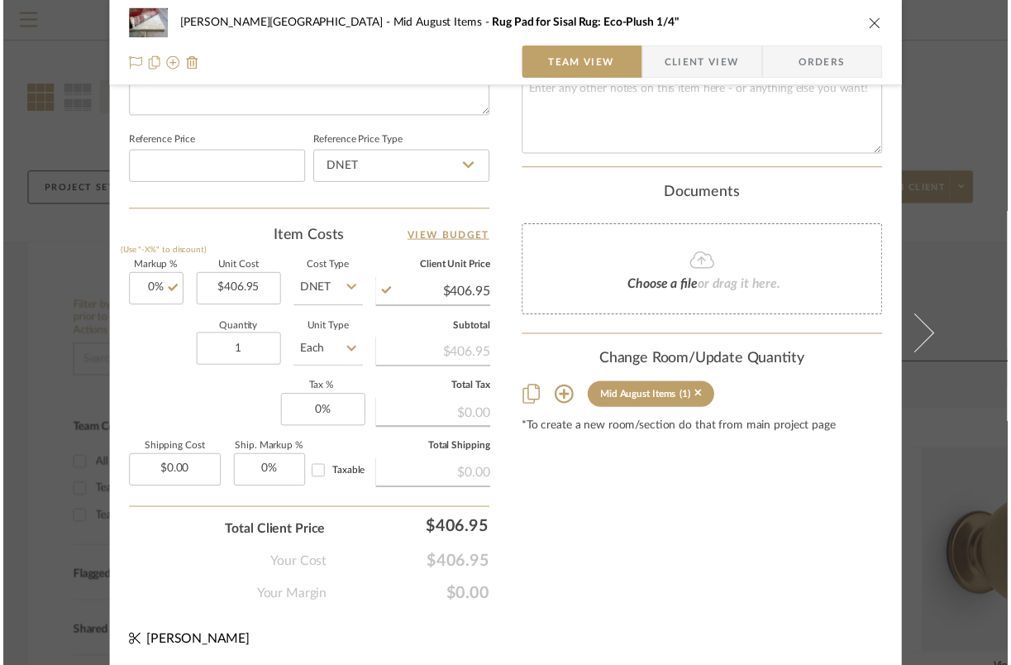
scroll to position [0, 0]
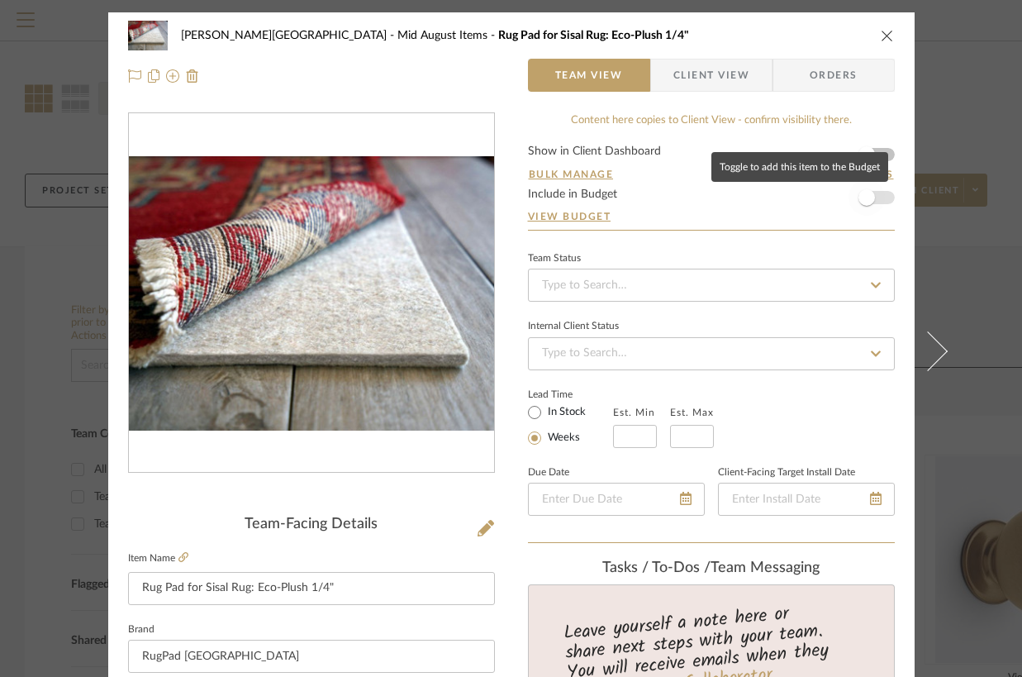
click at [859, 198] on span "button" at bounding box center [867, 197] width 17 height 17
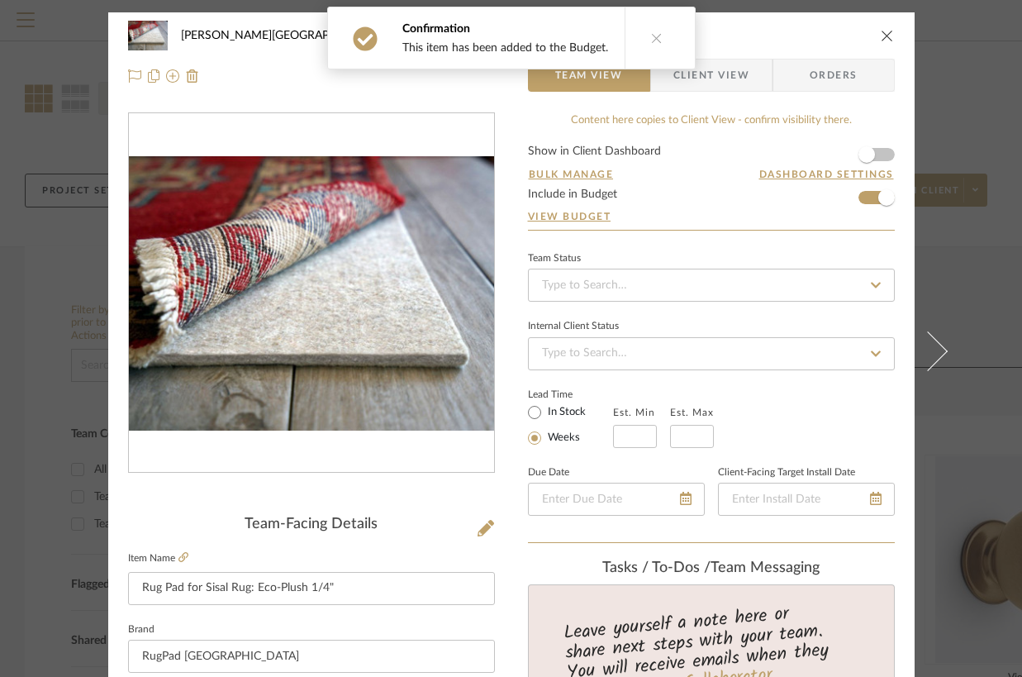
click at [884, 31] on icon "close" at bounding box center [887, 35] width 13 height 13
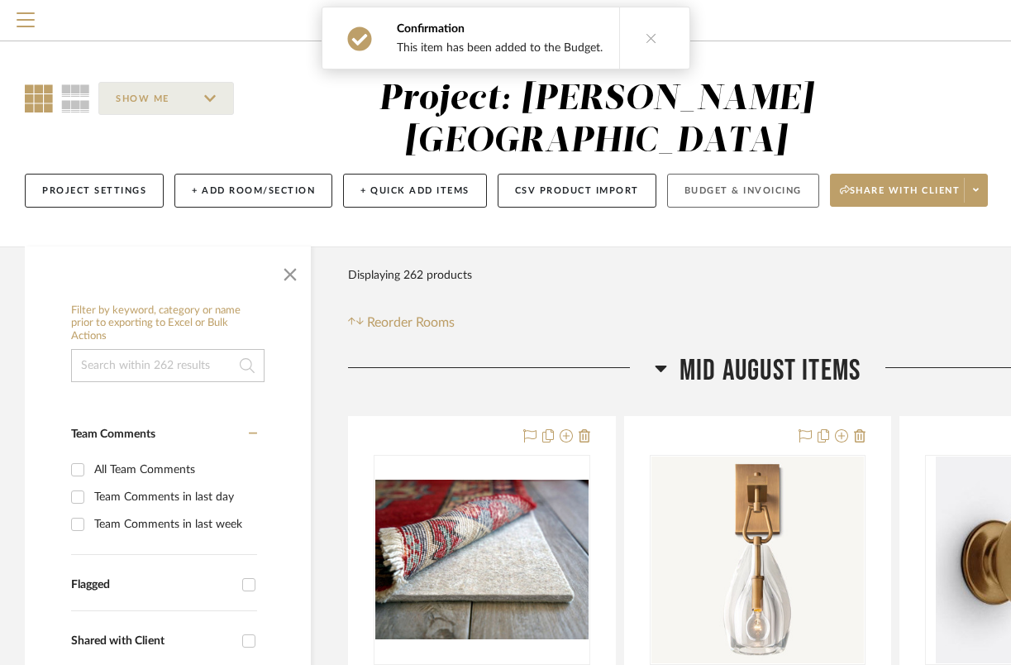
click at [790, 174] on button "Budget & Invoicing" at bounding box center [743, 191] width 152 height 34
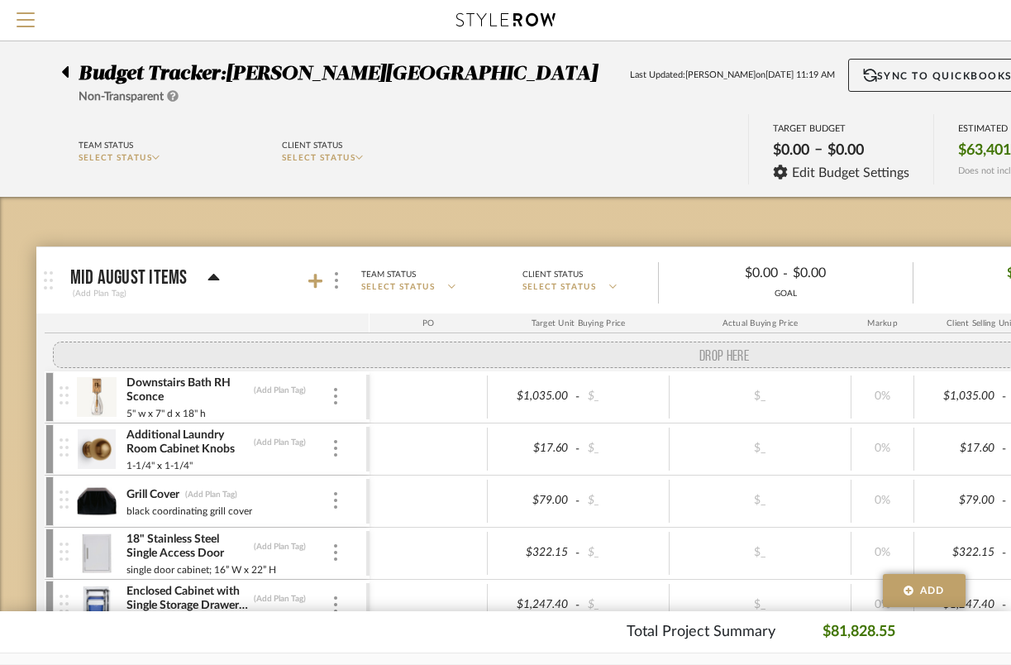
scroll to position [3, 0]
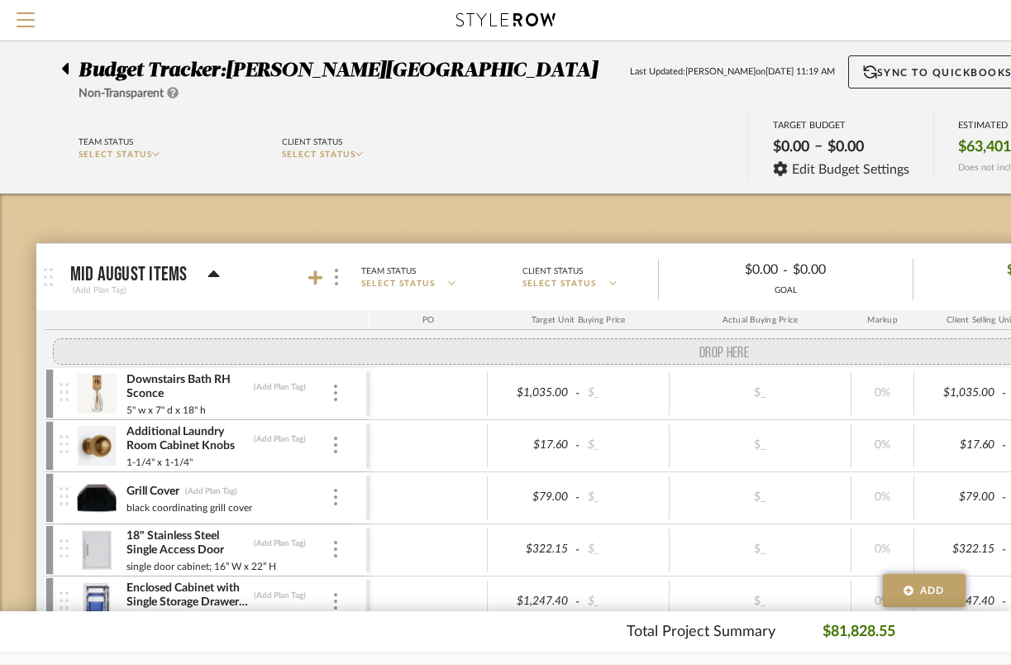
drag, startPoint x: 64, startPoint y: 217, endPoint x: 49, endPoint y: 347, distance: 131.4
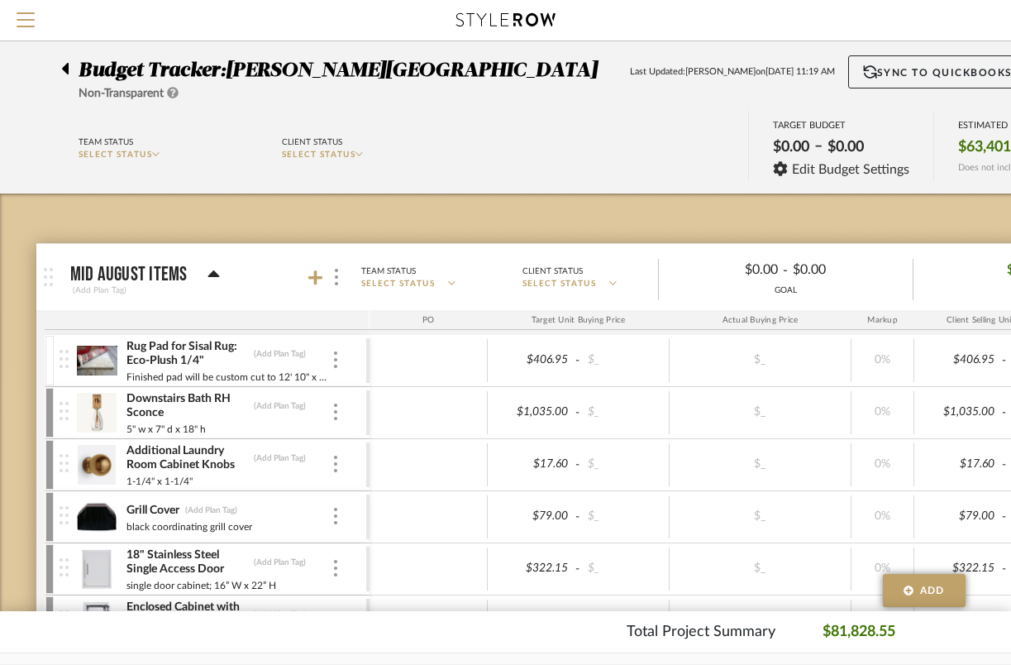
click at [53, 369] on div "Rug Pad for Sisal Rug: Eco-Plush 1/4" (Add Plan Tag) Finished pad will be custo…" at bounding box center [207, 360] width 325 height 51
click at [50, 367] on div at bounding box center [49, 361] width 8 height 50
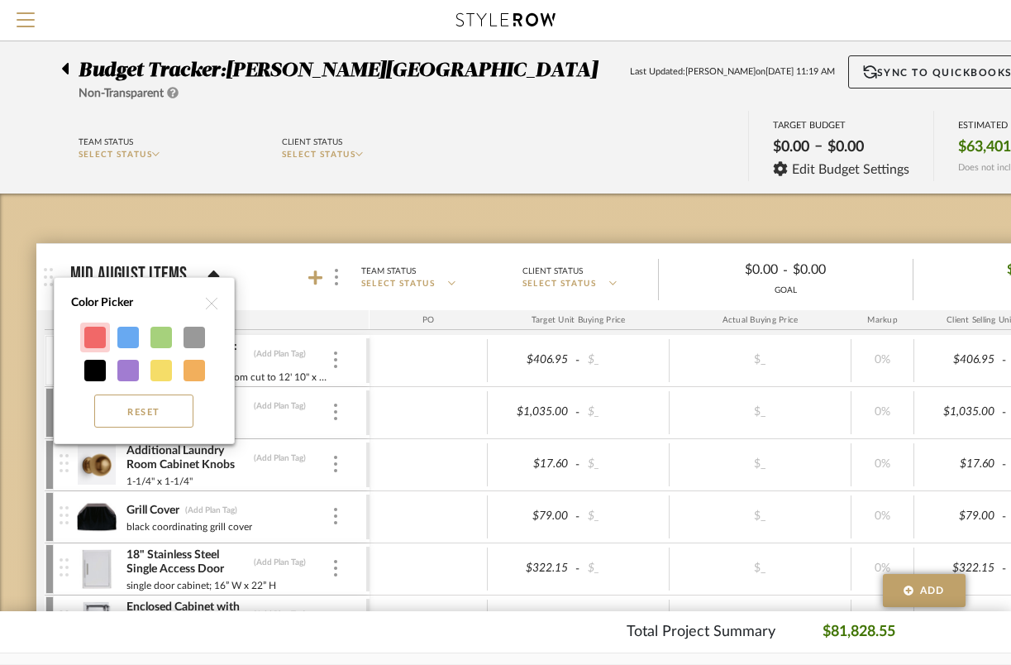
click at [93, 332] on div at bounding box center [94, 336] width 21 height 21
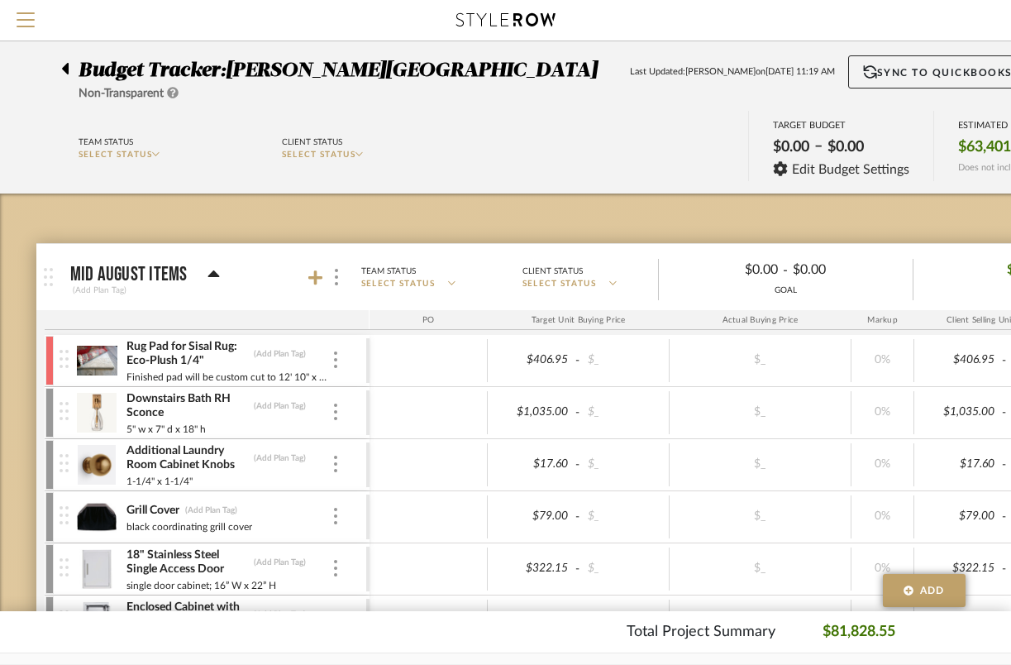
click at [62, 70] on icon at bounding box center [64, 69] width 7 height 20
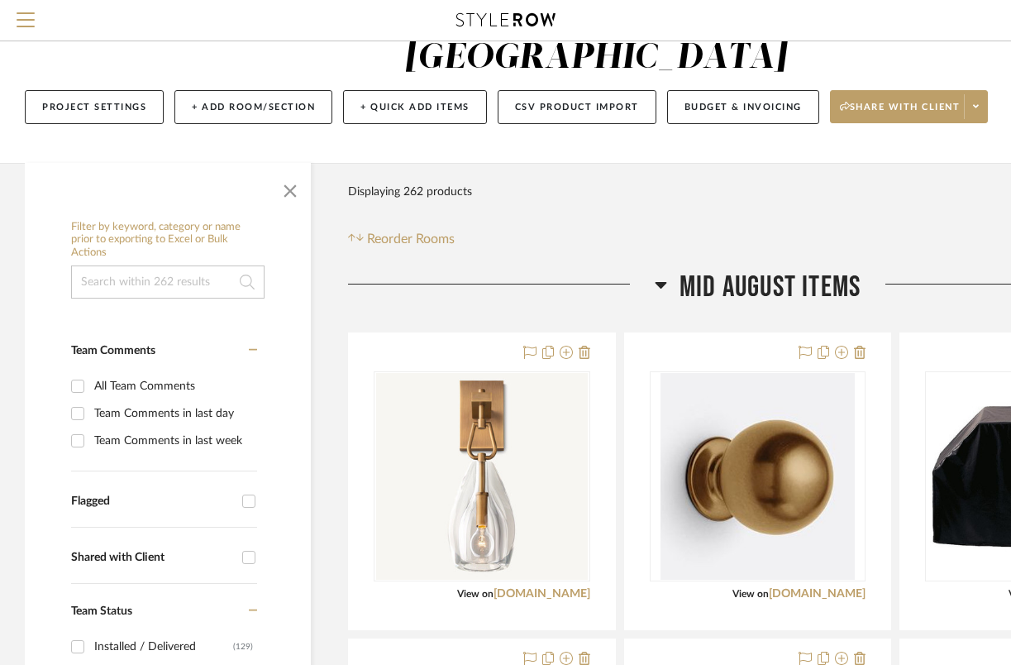
scroll to position [83, 179]
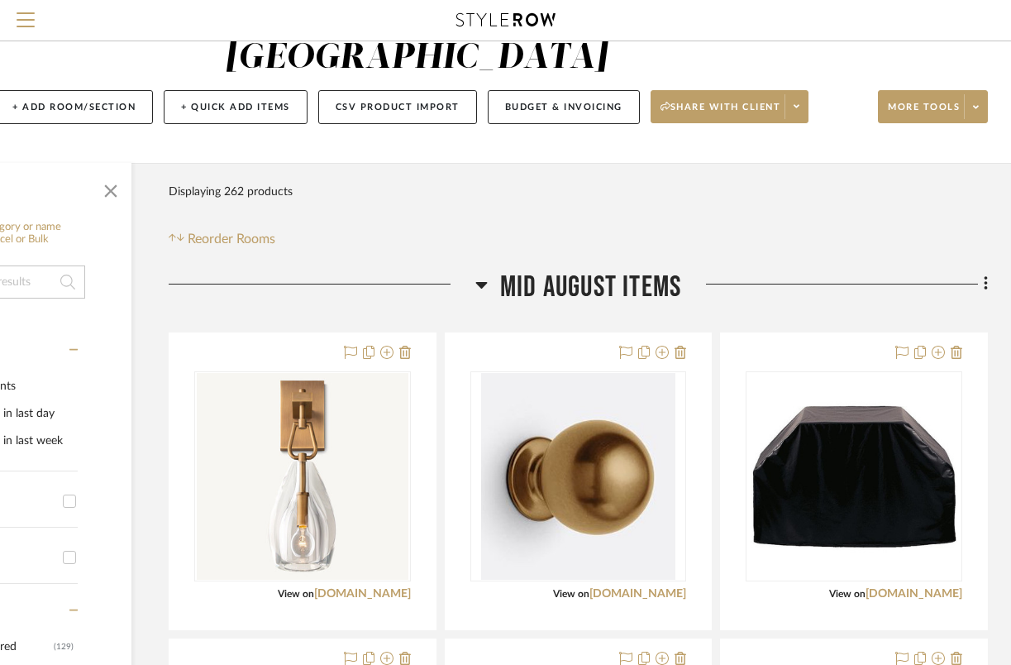
click at [981, 272] on fa-icon at bounding box center [983, 285] width 11 height 27
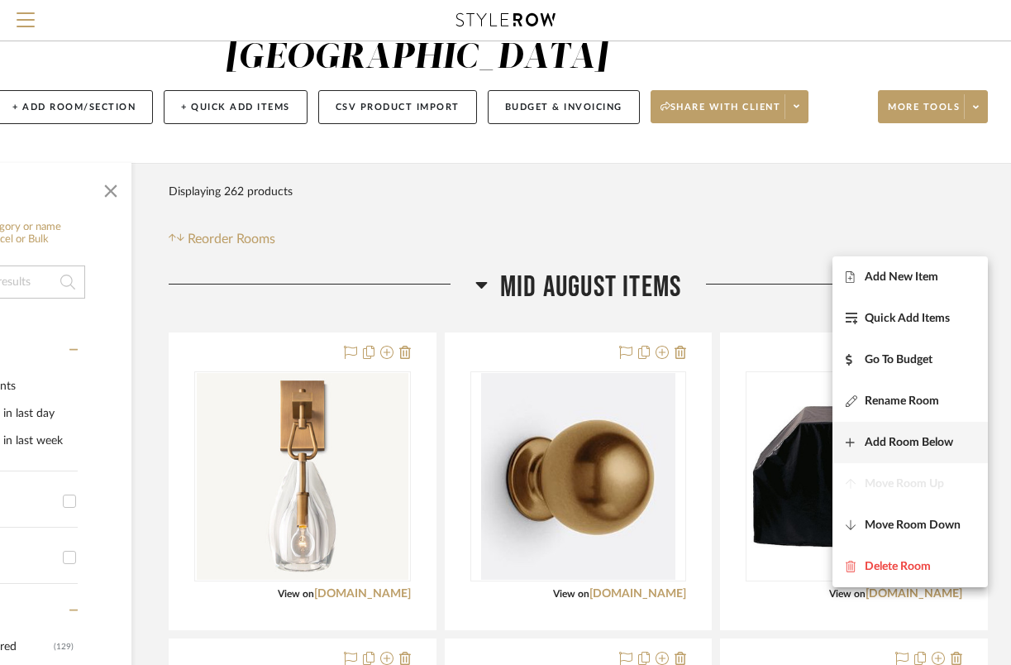
click at [936, 441] on span "Add Room Below" at bounding box center [909, 443] width 88 height 14
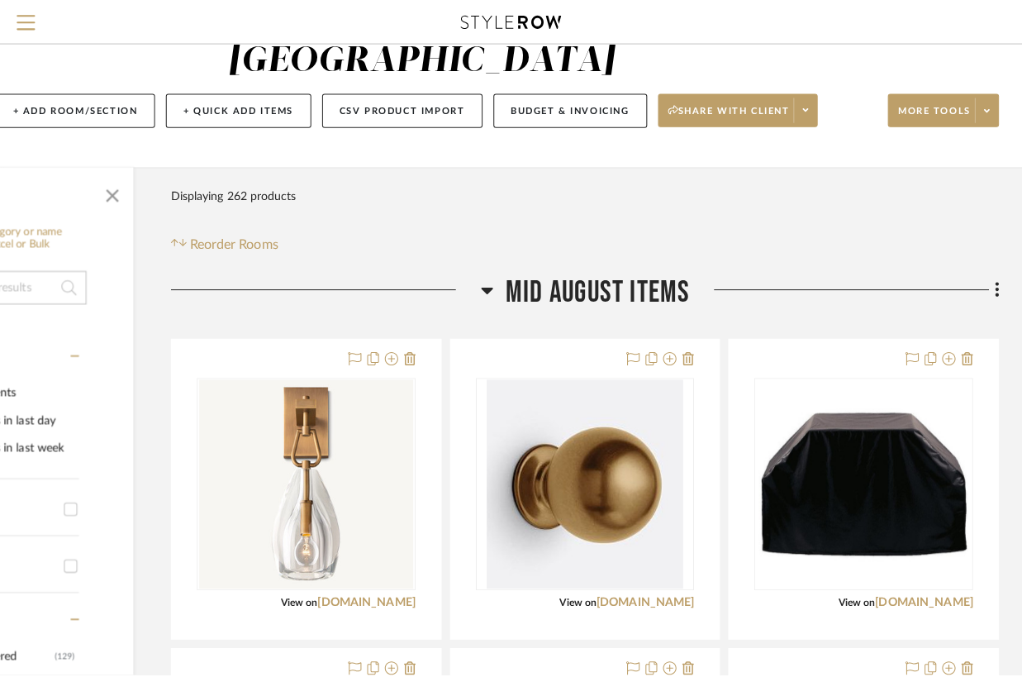
scroll to position [0, 0]
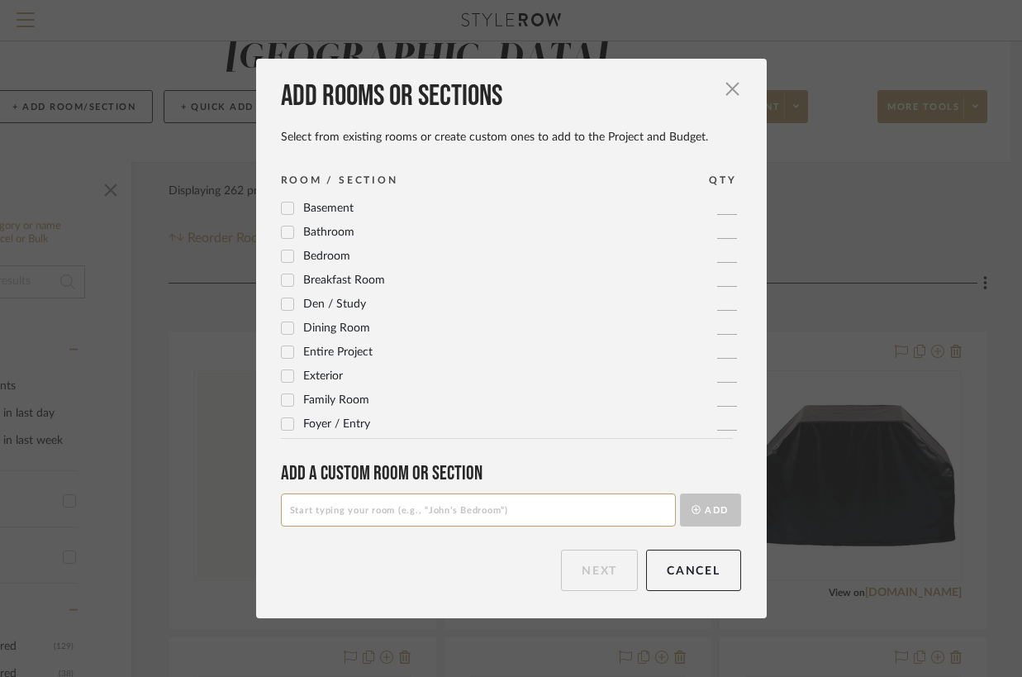
click at [302, 497] on input at bounding box center [478, 509] width 395 height 33
type input "September 2025"
click at [708, 498] on button "Add" at bounding box center [710, 509] width 61 height 33
click at [591, 565] on button "Next" at bounding box center [599, 570] width 77 height 41
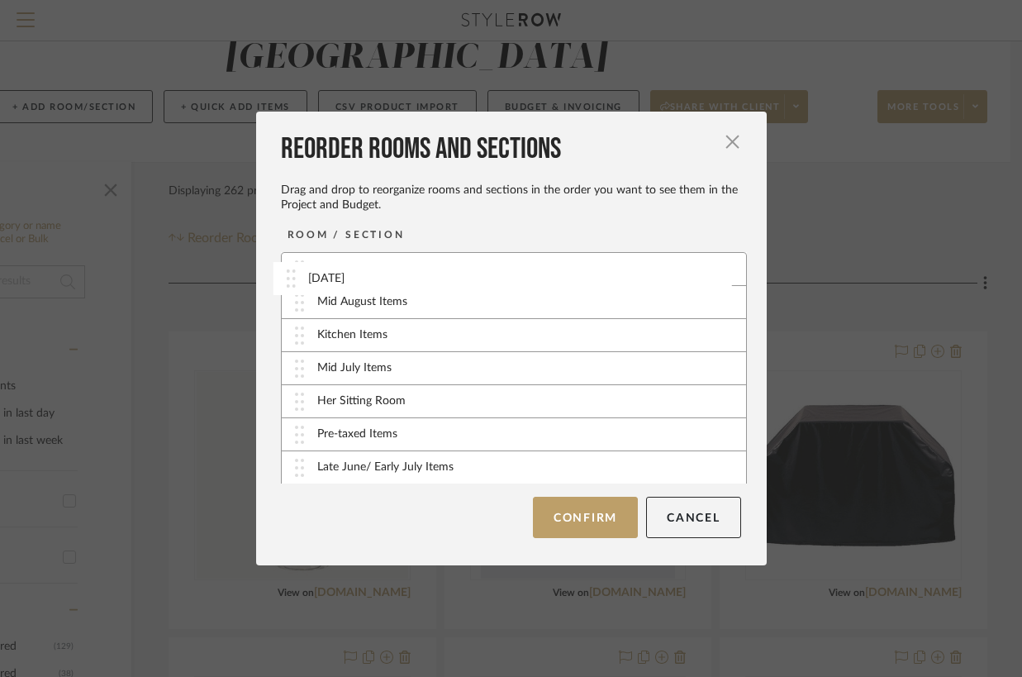
drag, startPoint x: 294, startPoint y: 307, endPoint x: 291, endPoint y: 279, distance: 28.3
click at [592, 515] on button "Confirm" at bounding box center [585, 517] width 105 height 41
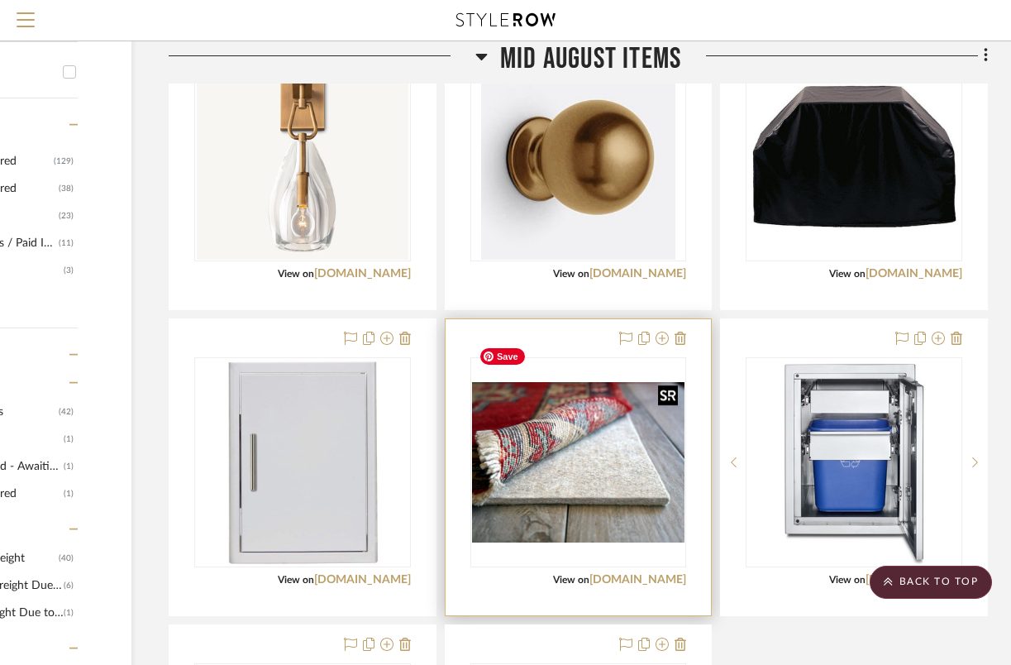
click at [584, 499] on img "0" at bounding box center [578, 462] width 213 height 160
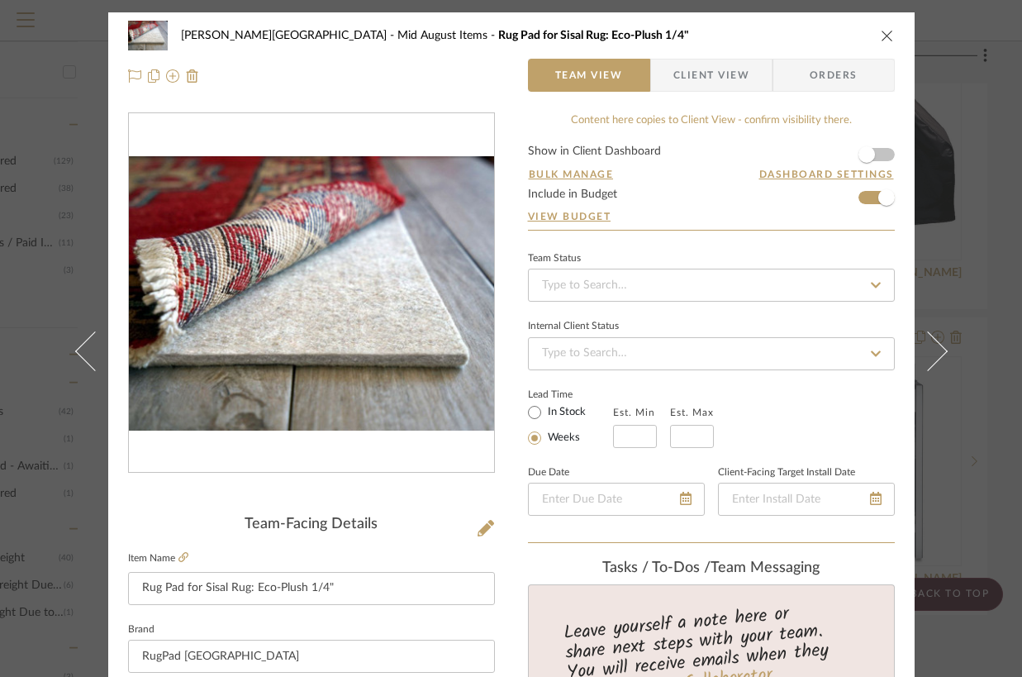
click at [881, 35] on icon "close" at bounding box center [887, 35] width 13 height 13
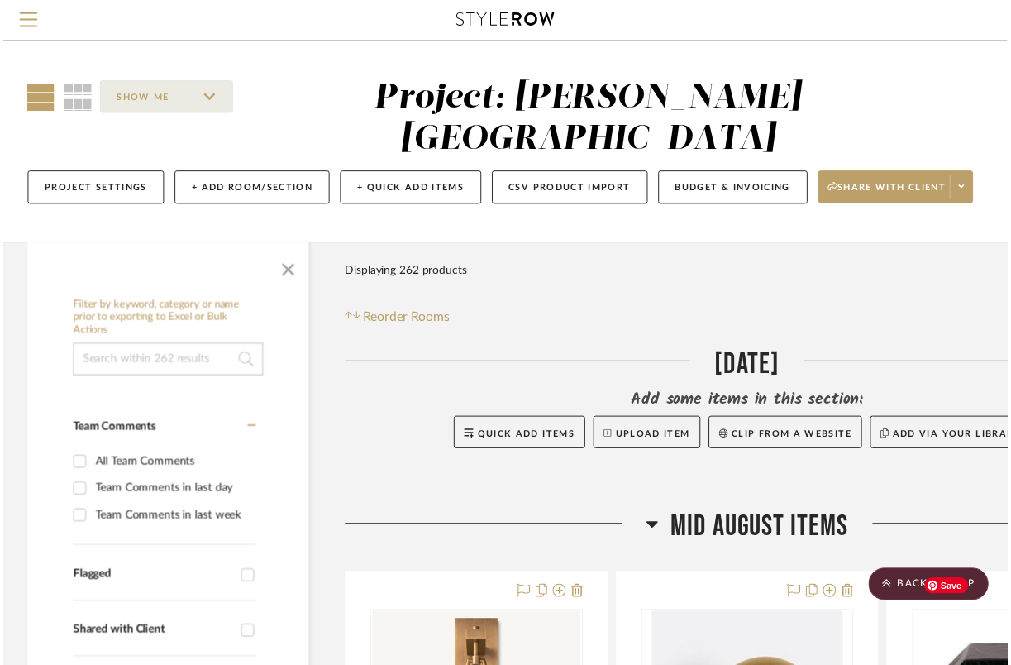
scroll to position [569, 179]
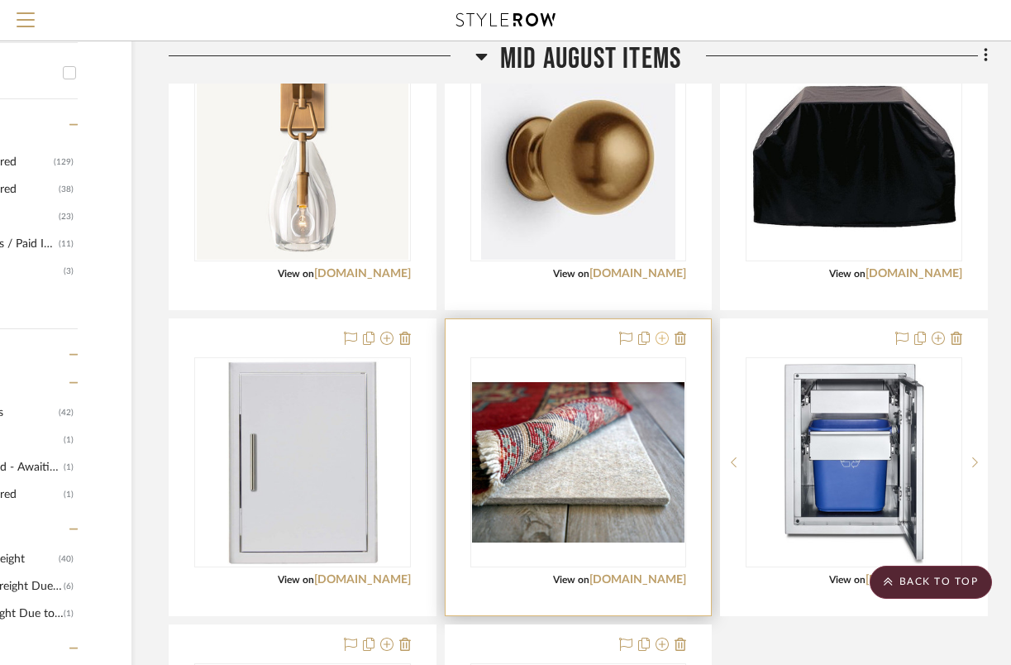
click at [669, 331] on icon at bounding box center [661, 337] width 13 height 13
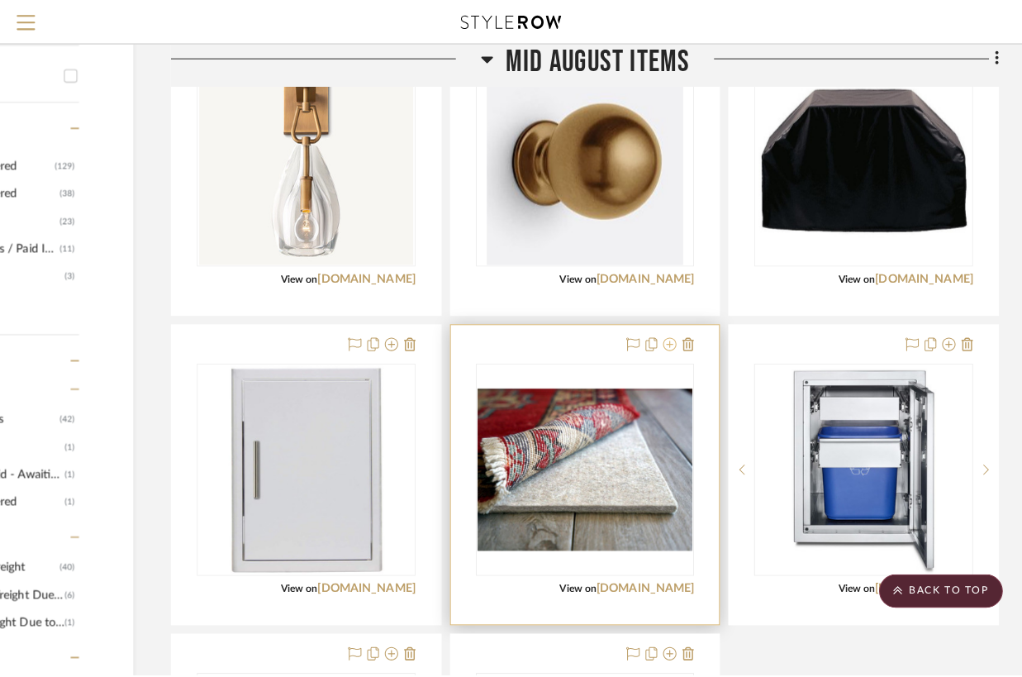
scroll to position [0, 0]
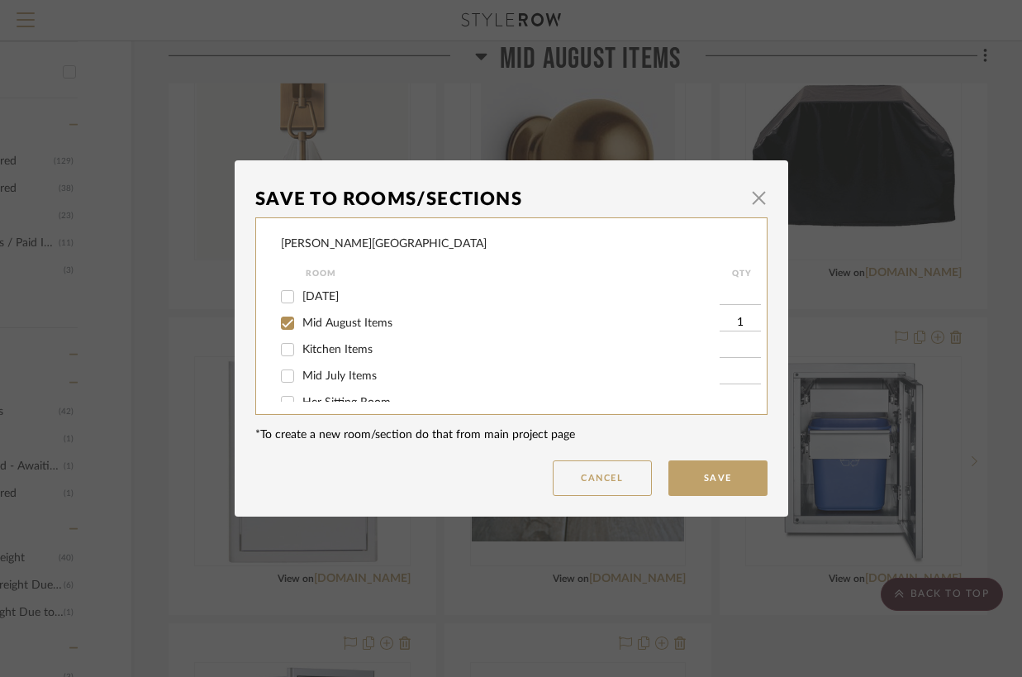
click at [297, 286] on div "September 2025" at bounding box center [500, 296] width 439 height 26
click at [281, 293] on input "September 2025" at bounding box center [287, 296] width 26 height 26
checkbox input "true"
type input "1"
click at [279, 333] on input "Mid August Items" at bounding box center [287, 323] width 26 height 26
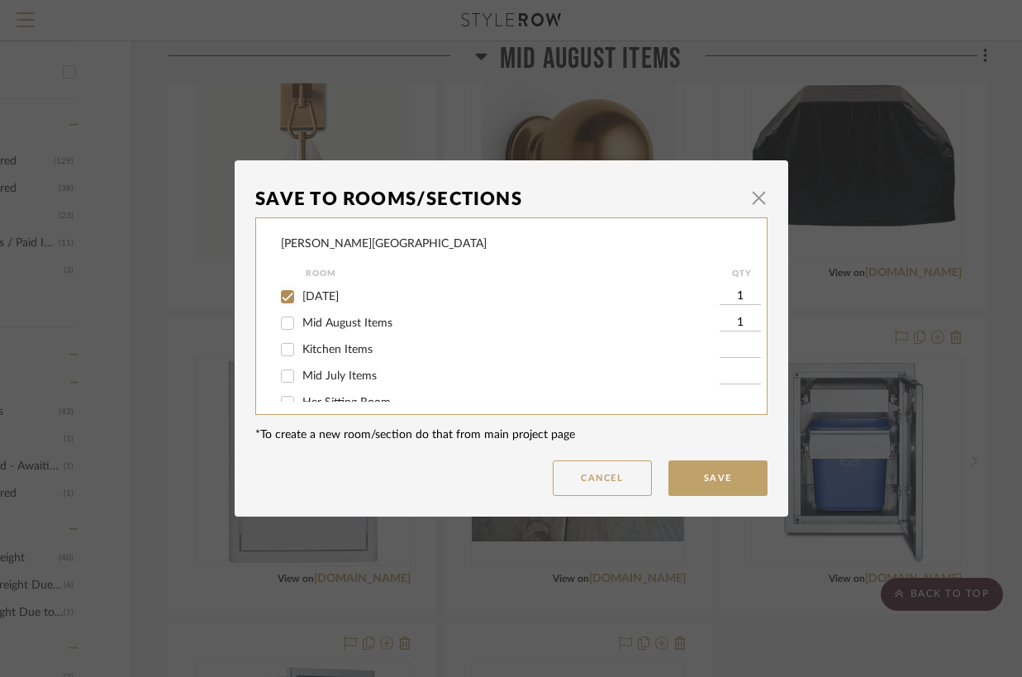
checkbox input "false"
click at [693, 504] on dialog-content "Save To Rooms/Sections × Campbell - Waxhaw Room QTY September 2025 1 Mid August…" at bounding box center [512, 338] width 554 height 356
click at [694, 489] on button "Save" at bounding box center [718, 478] width 99 height 36
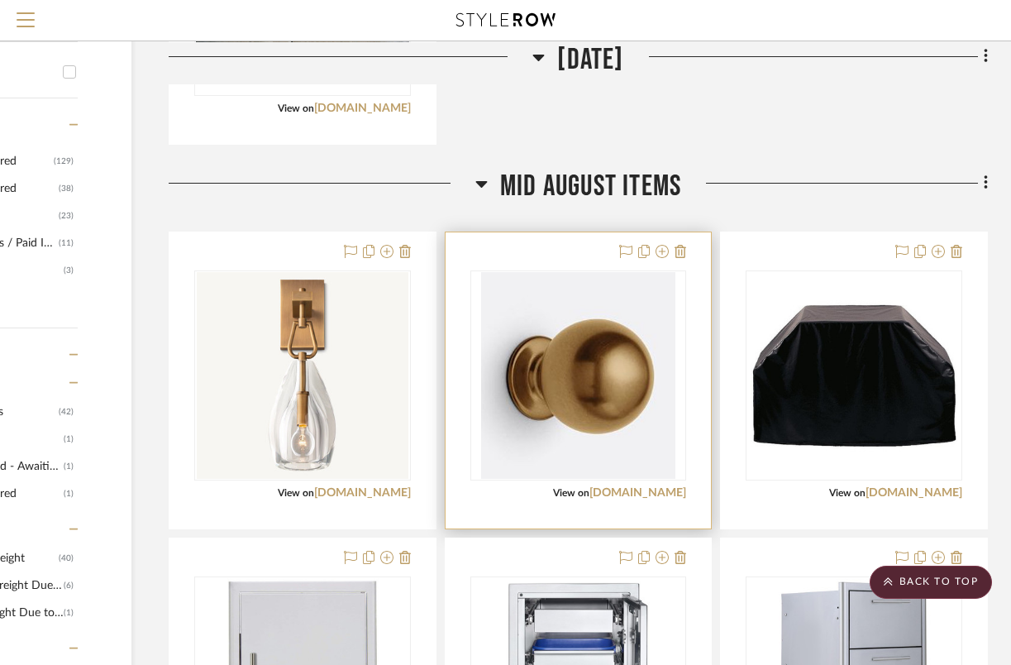
scroll to position [1127, 179]
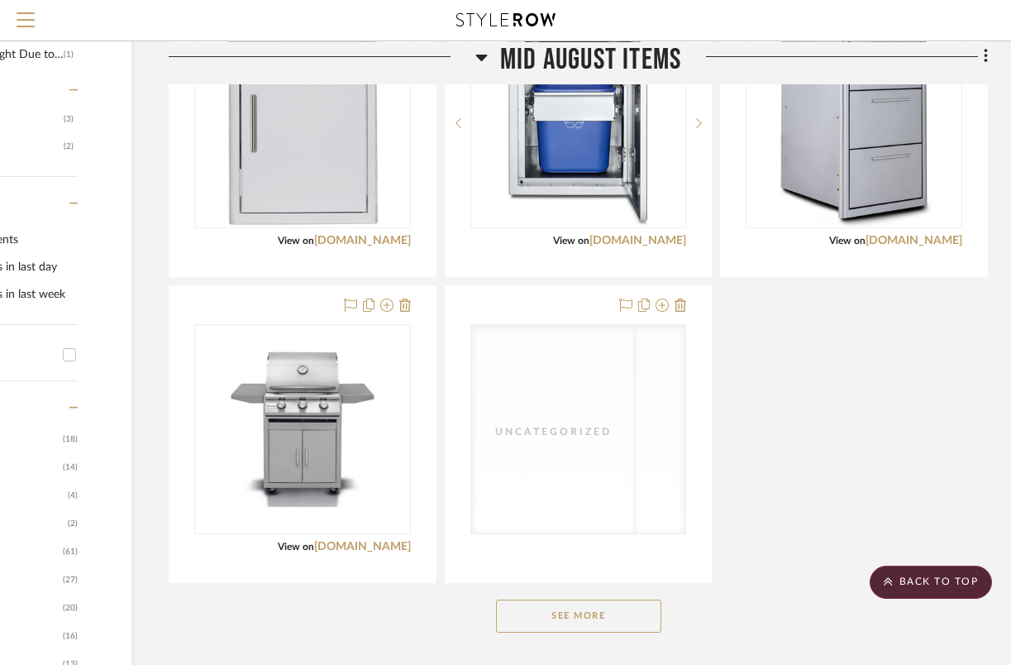
click at [585, 599] on button "See More" at bounding box center [578, 615] width 165 height 33
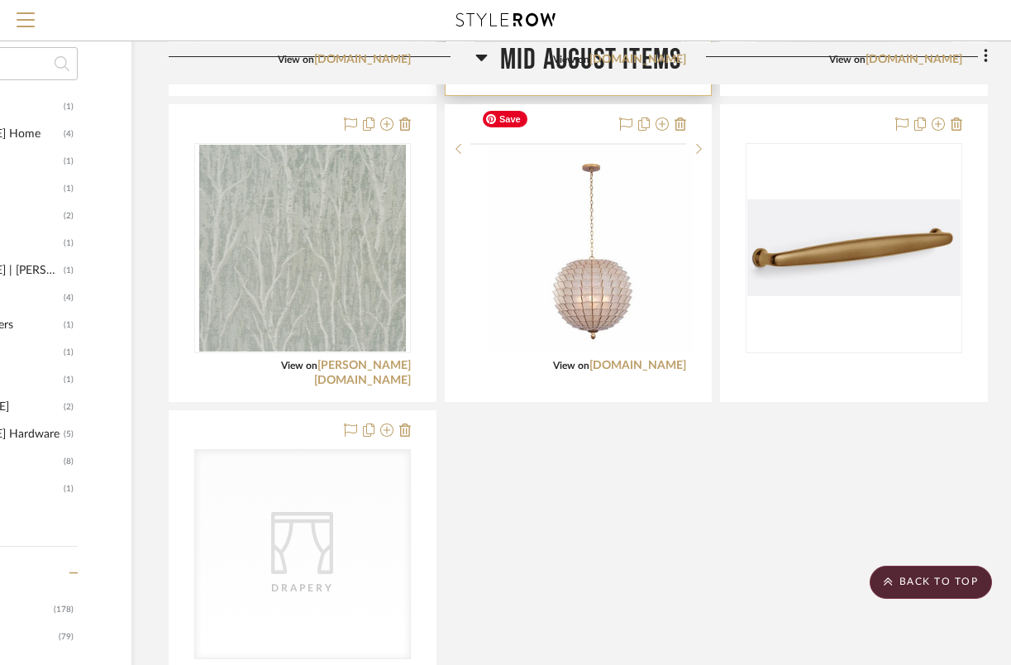
scroll to position [2252, 179]
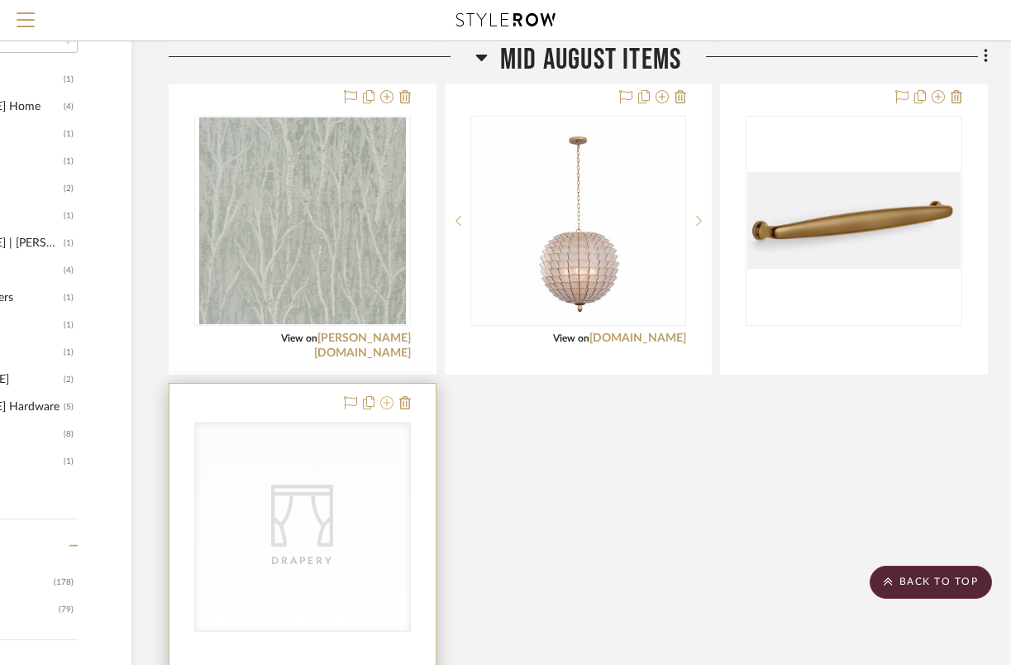
click at [388, 396] on icon at bounding box center [386, 402] width 13 height 13
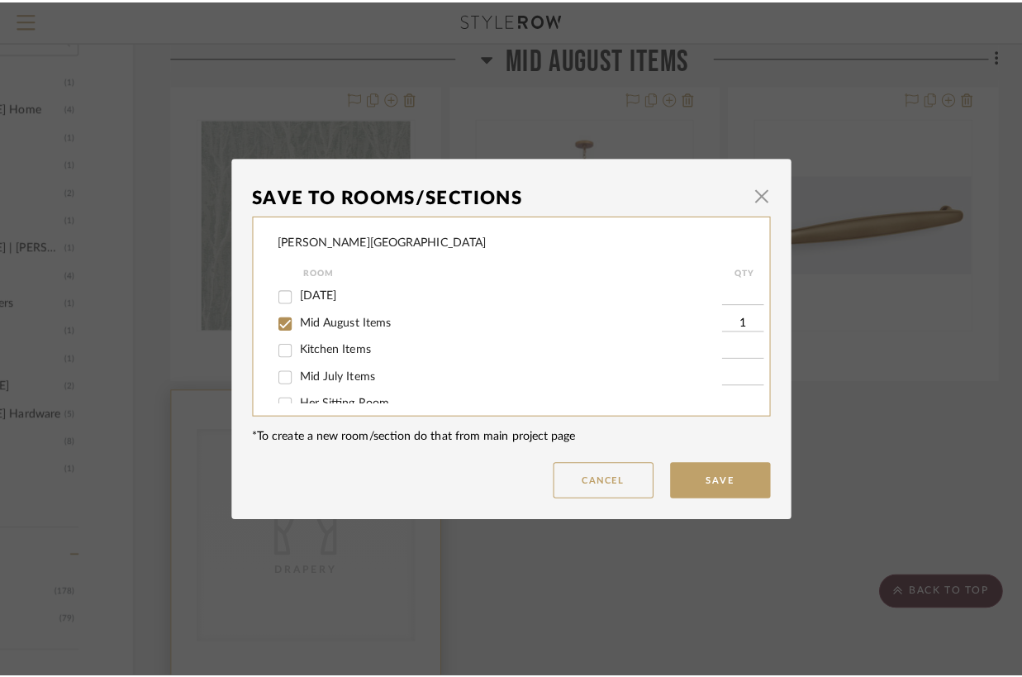
scroll to position [0, 0]
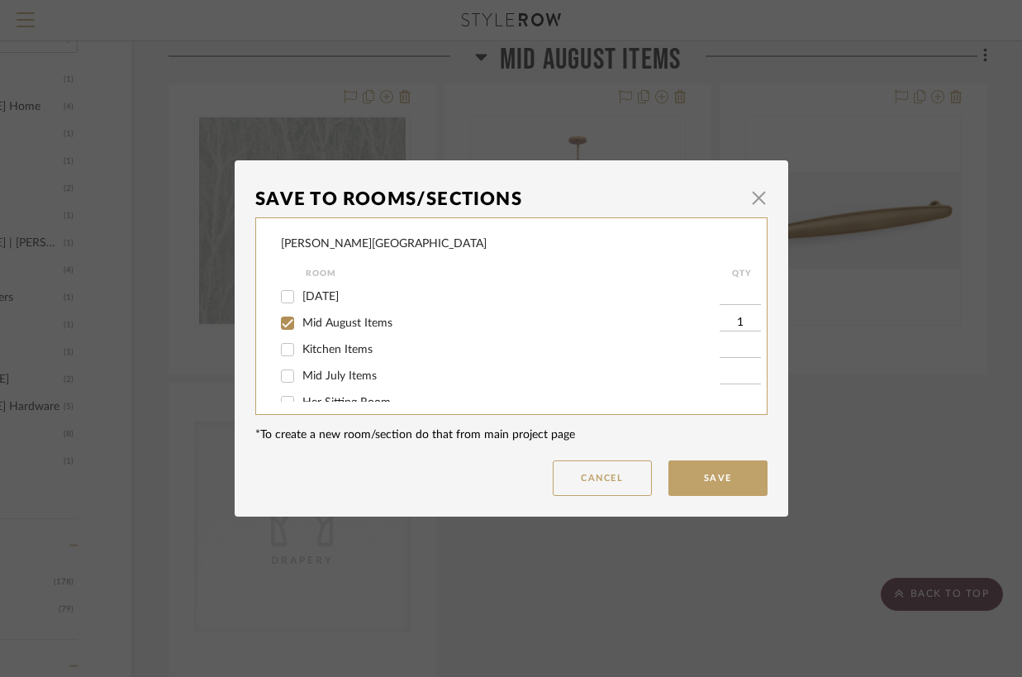
click at [287, 288] on input "September 2025" at bounding box center [287, 296] width 26 height 26
checkbox input "true"
type input "1"
click at [281, 325] on input "Mid August Items" at bounding box center [287, 323] width 26 height 26
checkbox input "false"
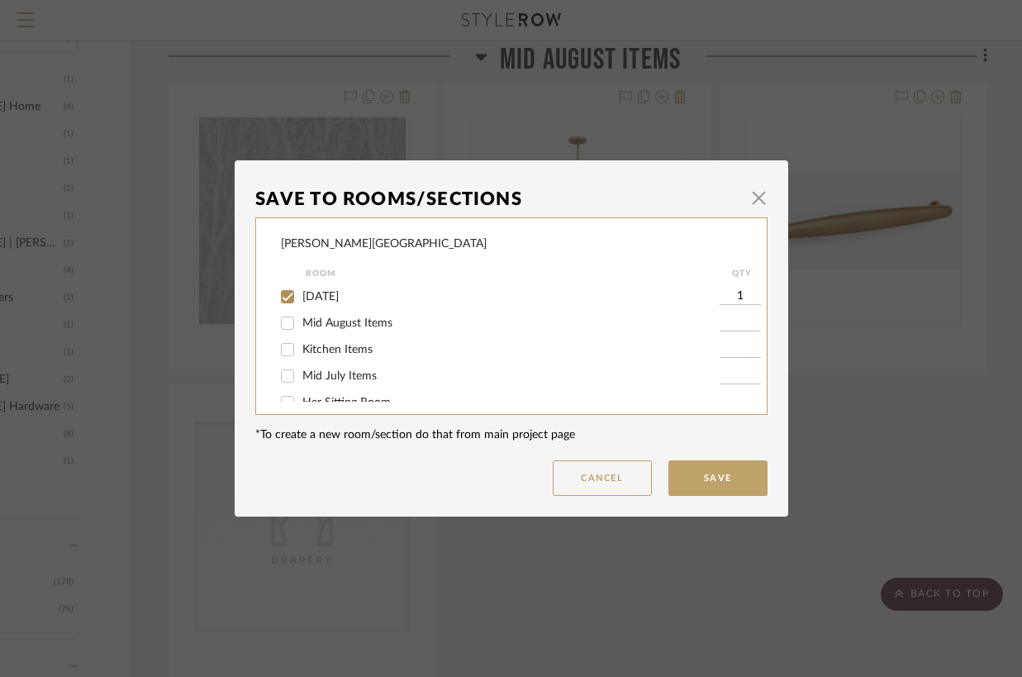
click at [742, 484] on button "Save" at bounding box center [718, 478] width 99 height 36
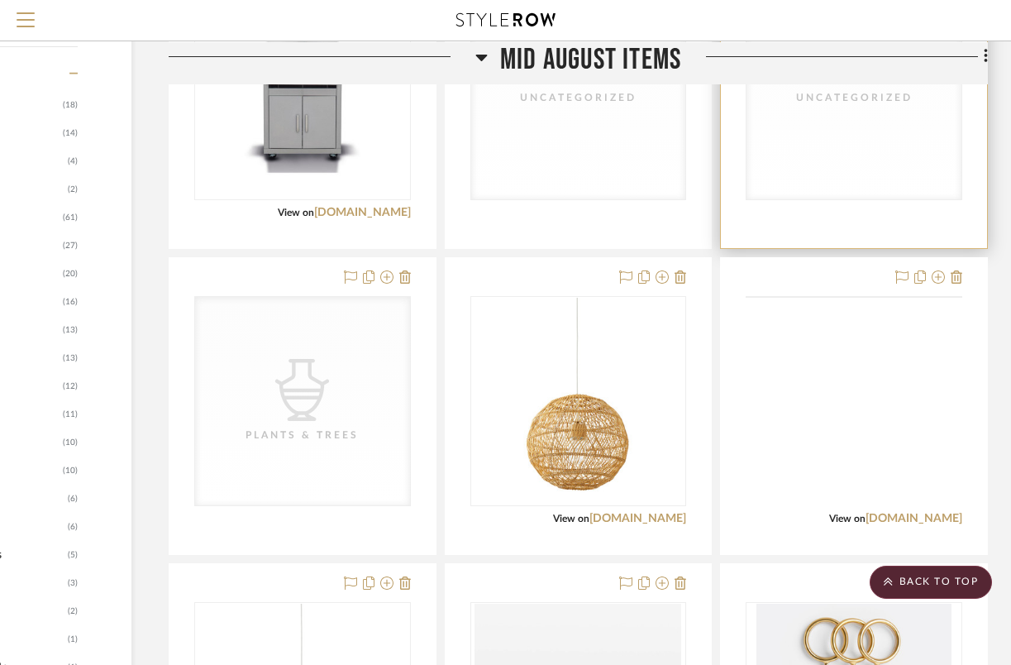
scroll to position [1288, 179]
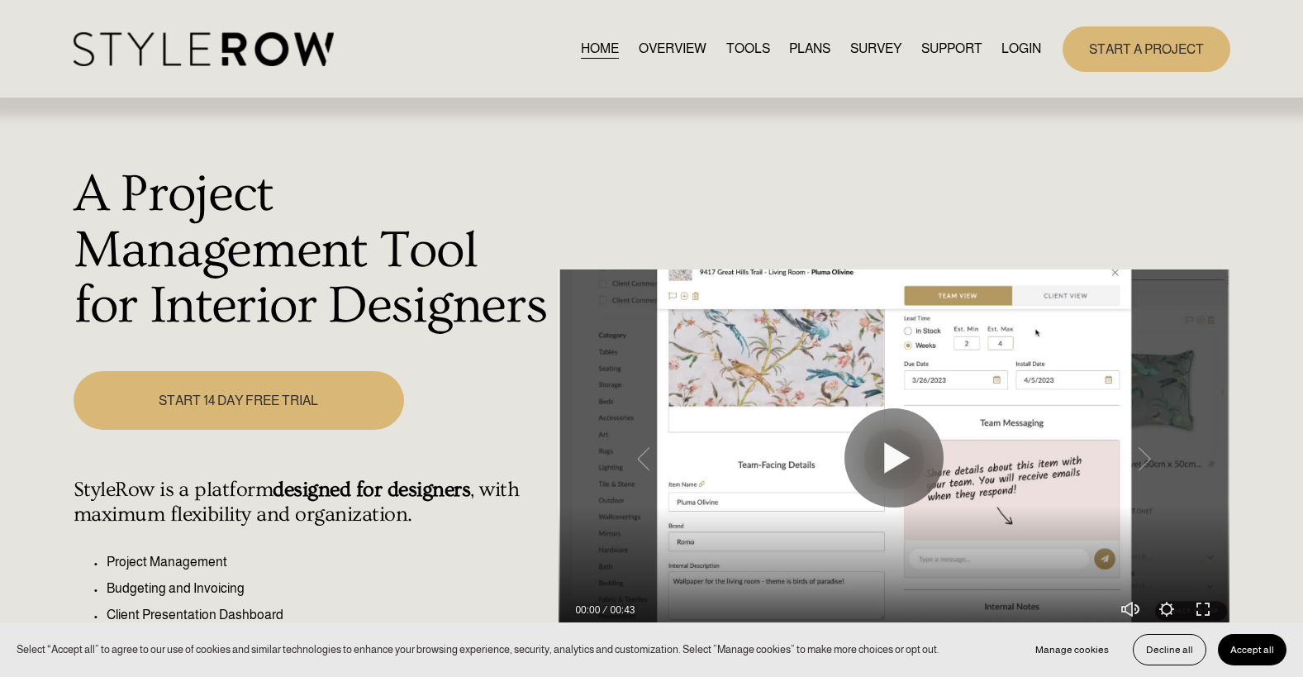
click at [1022, 48] on link "LOGIN" at bounding box center [1022, 49] width 40 height 22
